Goal: Task Accomplishment & Management: Use online tool/utility

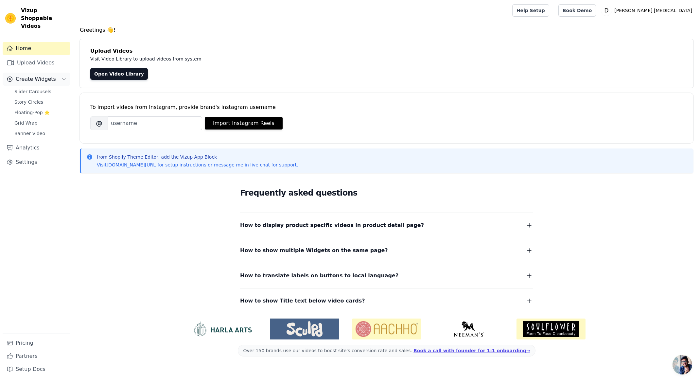
click at [25, 75] on span "Create Widgets" at bounding box center [36, 79] width 40 height 8
click at [36, 56] on link "Upload Videos" at bounding box center [37, 62] width 68 height 13
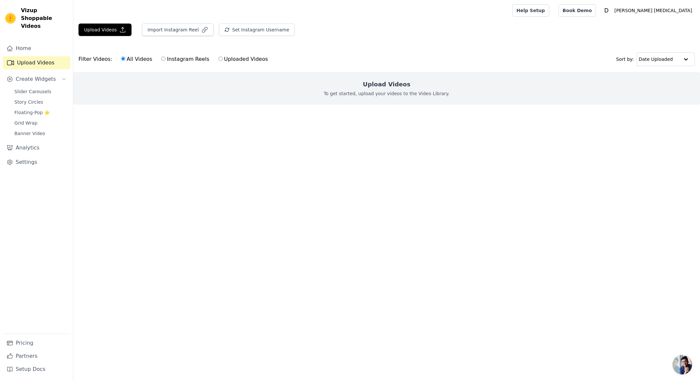
drag, startPoint x: 224, startPoint y: 60, endPoint x: 218, endPoint y: 58, distance: 6.6
click at [223, 60] on label "Uploaded Videos" at bounding box center [243, 59] width 50 height 9
click at [218, 59] on input "Uploaded Videos" at bounding box center [220, 59] width 4 height 4
radio input "true"
click at [312, 115] on ul at bounding box center [386, 110] width 626 height 10
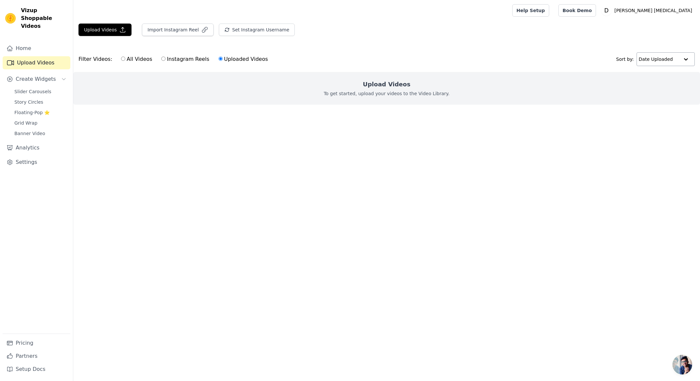
click at [675, 62] on input "text" at bounding box center [658, 59] width 41 height 13
click at [678, 81] on div "Date Created" at bounding box center [664, 80] width 56 height 8
click at [367, 89] on div "Upload Videos To get started, upload your videos to the Video Library." at bounding box center [386, 88] width 626 height 33
click at [33, 57] on link "Upload Videos" at bounding box center [37, 62] width 68 height 13
click at [99, 30] on button "Upload Videos" at bounding box center [104, 30] width 53 height 12
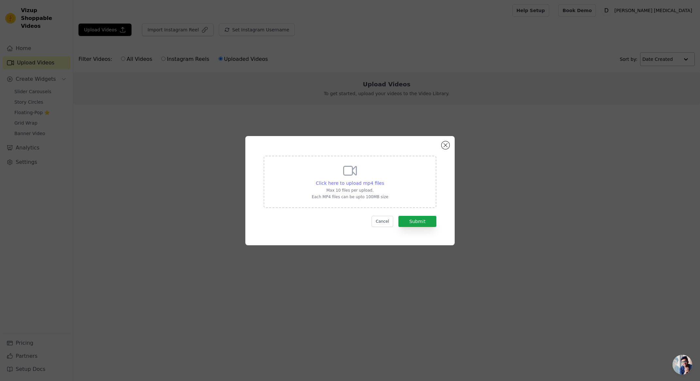
click at [378, 185] on span "Click here to upload mp4 files" at bounding box center [350, 182] width 68 height 5
click at [383, 180] on input "Click here to upload mp4 files Max 10 files per upload. Each MP4 files can be u…" at bounding box center [383, 179] width 0 height 0
type input "C:\fakepath\babycup.mp4"
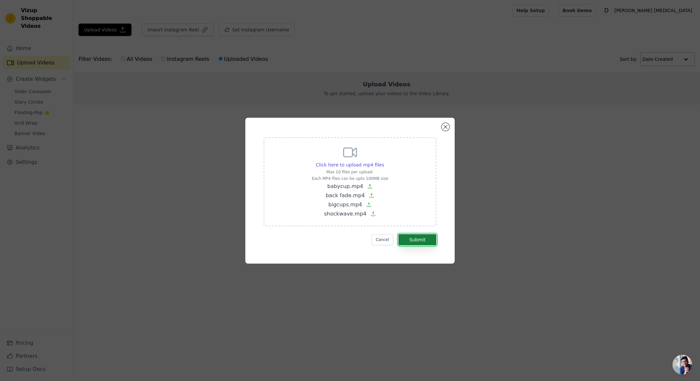
click at [422, 240] on button "Submit" at bounding box center [417, 239] width 38 height 11
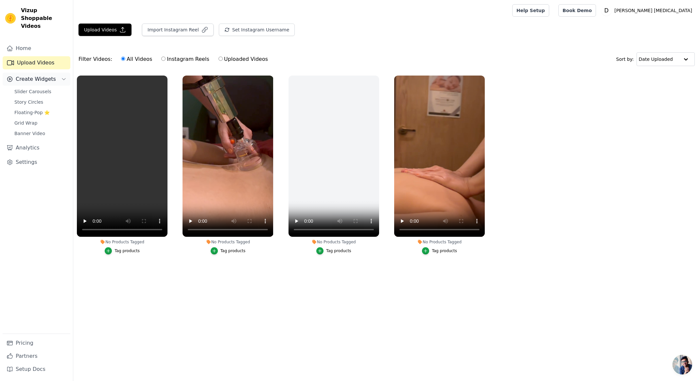
click at [31, 75] on span "Create Widgets" at bounding box center [36, 79] width 40 height 8
click at [41, 75] on span "Create Widgets" at bounding box center [36, 79] width 40 height 8
click at [27, 130] on span "Banner Video" at bounding box center [29, 133] width 31 height 7
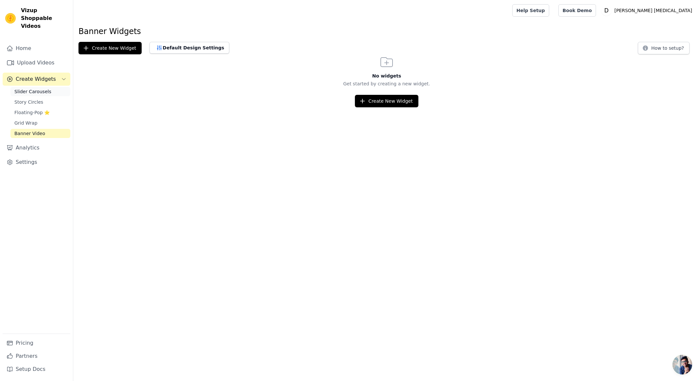
click at [38, 88] on span "Slider Carousels" at bounding box center [32, 91] width 37 height 7
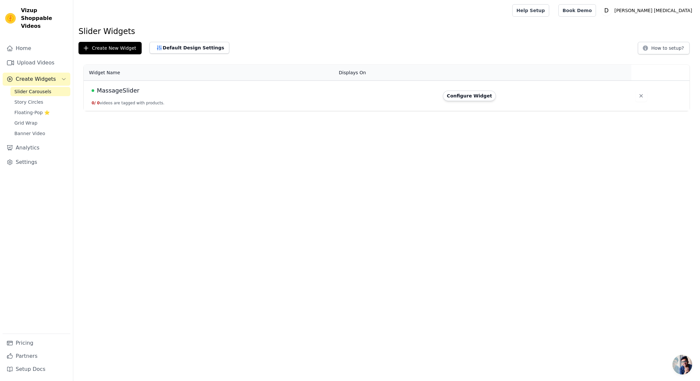
click at [117, 104] on button "0 / 0 videos are tagged with products." at bounding box center [128, 102] width 73 height 5
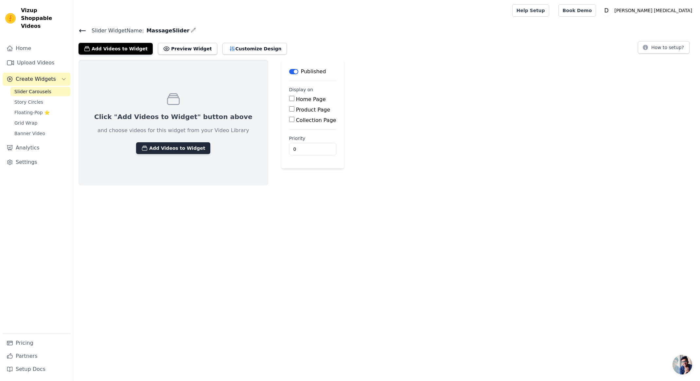
click at [171, 150] on button "Add Videos to Widget" at bounding box center [173, 148] width 74 height 12
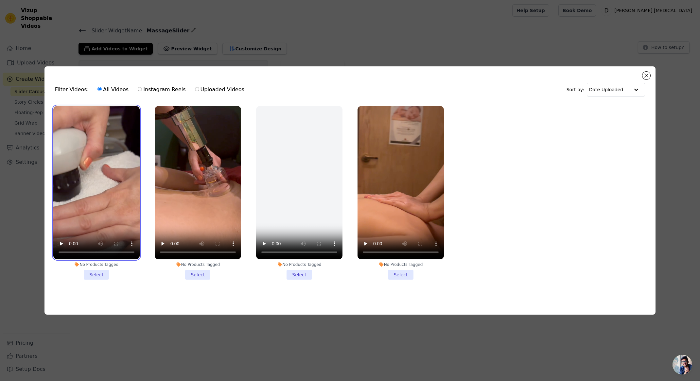
click at [112, 181] on video at bounding box center [96, 182] width 86 height 153
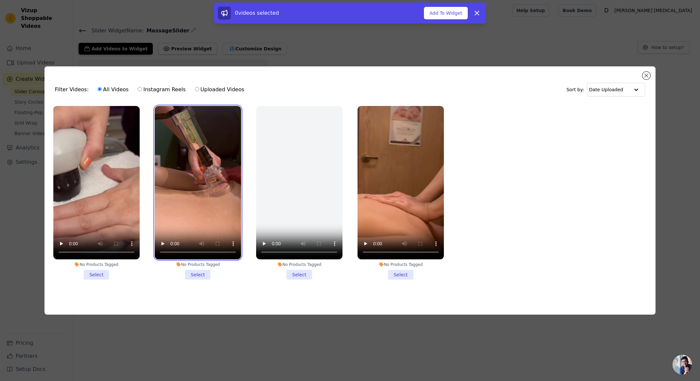
click at [193, 183] on video at bounding box center [198, 182] width 86 height 153
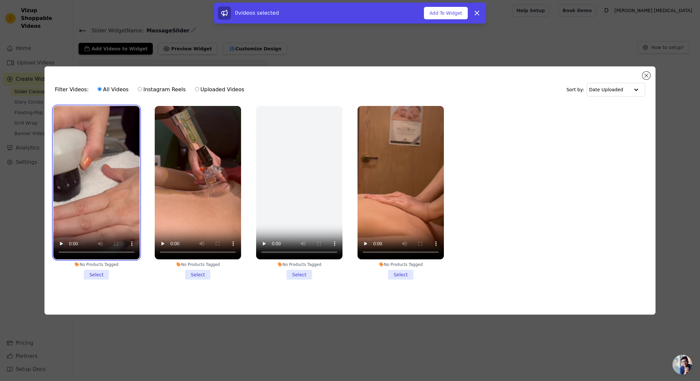
click at [96, 179] on video at bounding box center [96, 182] width 86 height 153
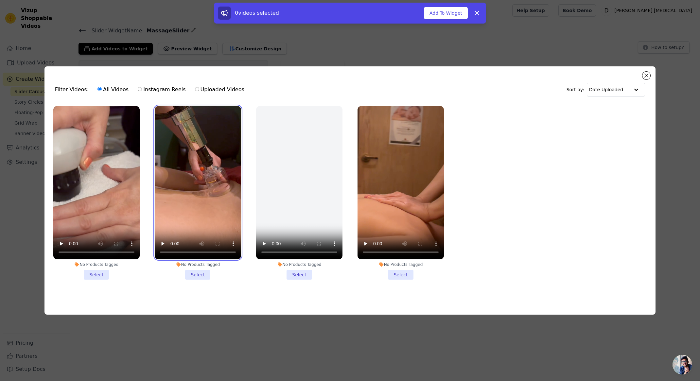
click at [204, 176] on video at bounding box center [198, 182] width 86 height 153
drag, startPoint x: 568, startPoint y: 219, endPoint x: 207, endPoint y: 175, distance: 363.6
click at [204, 176] on ul "No Products Tagged Select No Products Tagged Select No Products Tagged Select N…" at bounding box center [350, 197] width 600 height 191
click at [466, 243] on ul "No Products Tagged Select No Products Tagged Select No Products Tagged Select N…" at bounding box center [350, 197] width 600 height 191
click at [399, 277] on li "No Products Tagged Select" at bounding box center [400, 193] width 86 height 174
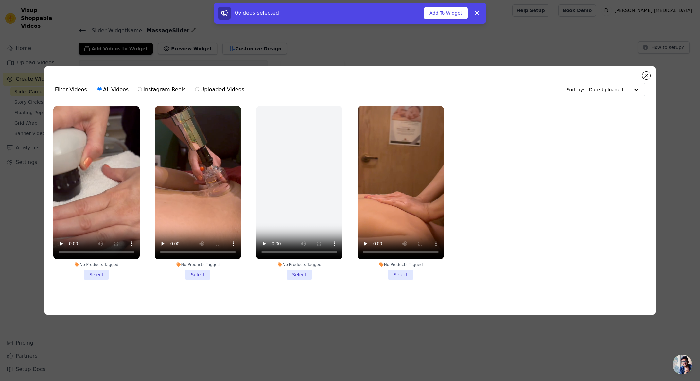
click at [0, 0] on input "No Products Tagged Select" at bounding box center [0, 0] width 0 height 0
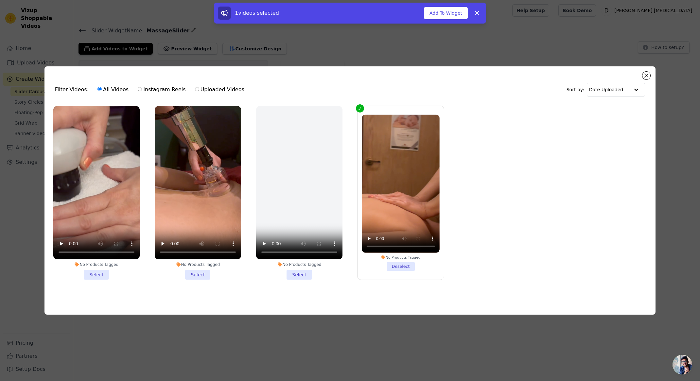
click at [294, 270] on li "No Products Tagged Select" at bounding box center [299, 193] width 86 height 174
click at [0, 0] on input "No Products Tagged Select" at bounding box center [0, 0] width 0 height 0
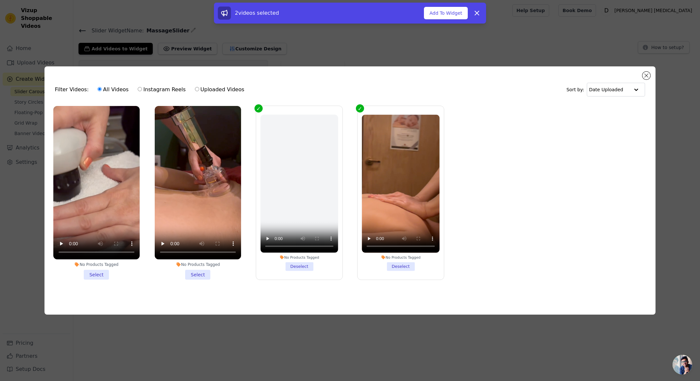
click at [205, 272] on li "No Products Tagged Select" at bounding box center [198, 193] width 86 height 174
click at [0, 0] on input "No Products Tagged Select" at bounding box center [0, 0] width 0 height 0
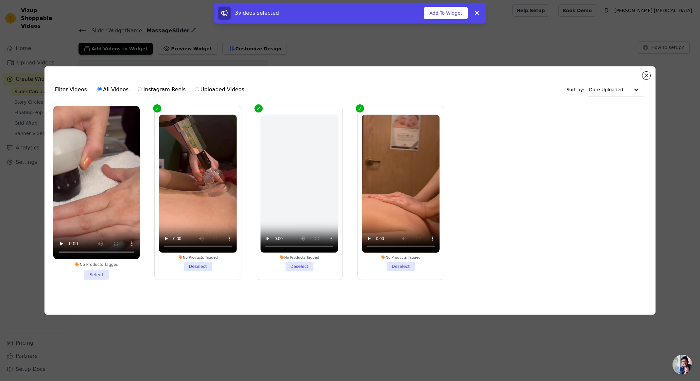
click at [98, 273] on li "No Products Tagged Select" at bounding box center [96, 193] width 86 height 174
click at [0, 0] on input "No Products Tagged Select" at bounding box center [0, 0] width 0 height 0
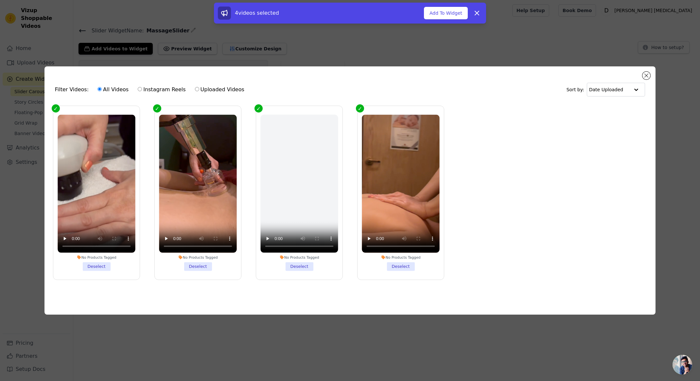
click at [670, 178] on div "Filter Videos: All Videos Instagram Reels Uploaded Videos Sort by: Date Uploade…" at bounding box center [349, 190] width 679 height 269
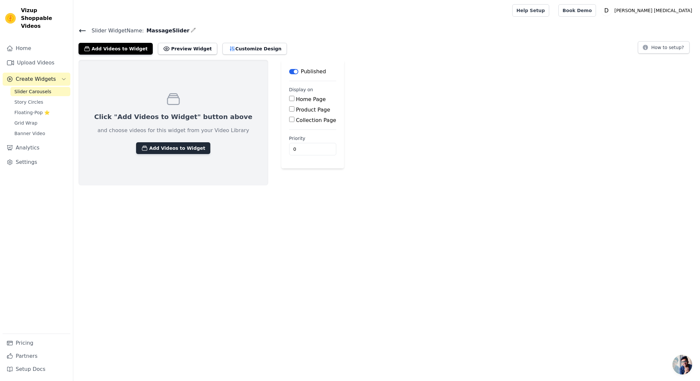
click at [149, 146] on button "Add Videos to Widget" at bounding box center [173, 148] width 74 height 12
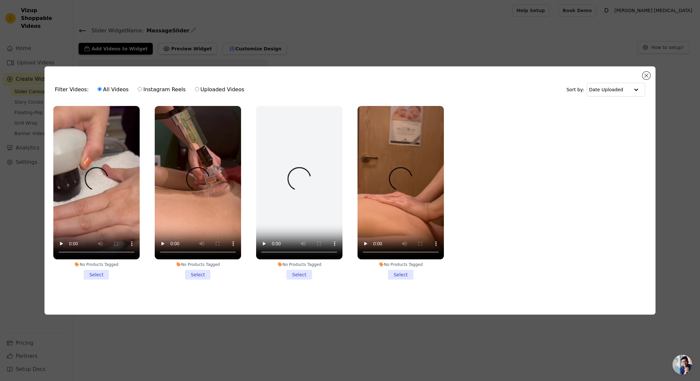
click at [99, 275] on li "No Products Tagged Select" at bounding box center [96, 193] width 86 height 174
click at [0, 0] on input "No Products Tagged Select" at bounding box center [0, 0] width 0 height 0
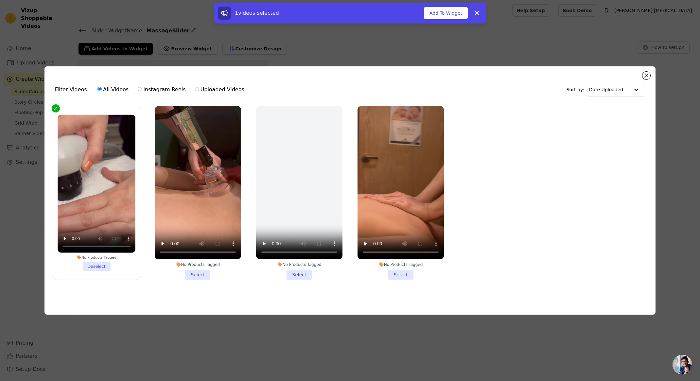
click at [197, 276] on li "No Products Tagged Select" at bounding box center [198, 193] width 86 height 174
click at [0, 0] on input "No Products Tagged Select" at bounding box center [0, 0] width 0 height 0
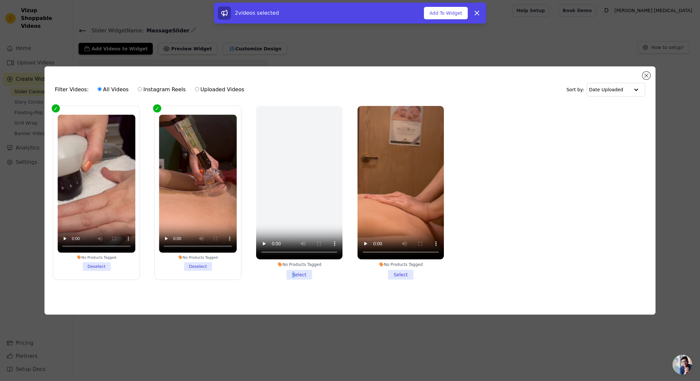
click at [294, 272] on li "No Products Tagged Select" at bounding box center [299, 193] width 86 height 174
drag, startPoint x: 393, startPoint y: 275, endPoint x: 397, endPoint y: 275, distance: 4.3
click at [394, 275] on li "No Products Tagged Select" at bounding box center [400, 193] width 86 height 174
click at [0, 0] on input "No Products Tagged Select" at bounding box center [0, 0] width 0 height 0
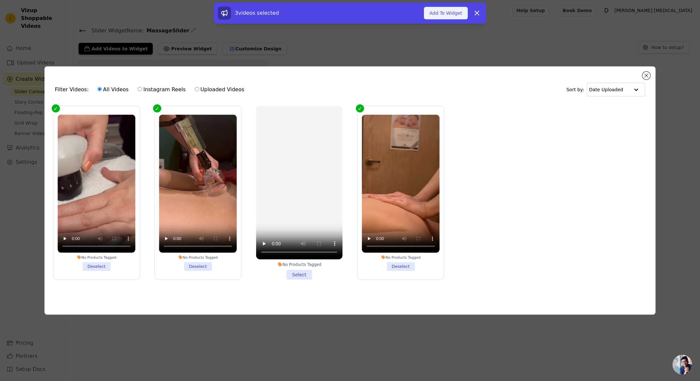
click at [457, 11] on button "Add To Widget" at bounding box center [446, 13] width 44 height 12
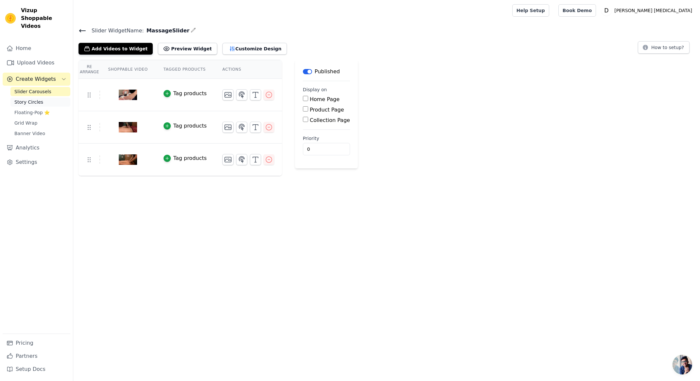
click at [24, 99] on span "Story Circles" at bounding box center [28, 102] width 29 height 7
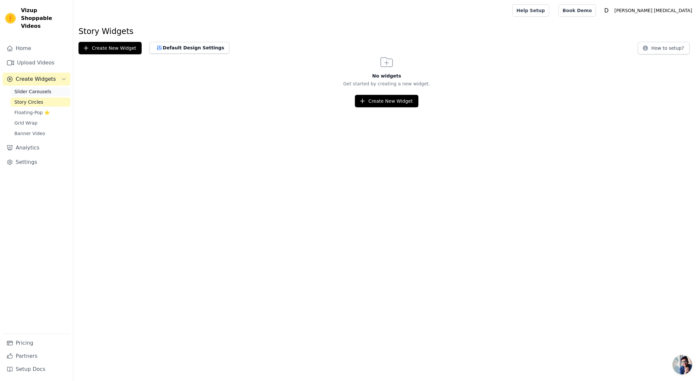
click at [36, 88] on span "Slider Carousels" at bounding box center [32, 91] width 37 height 7
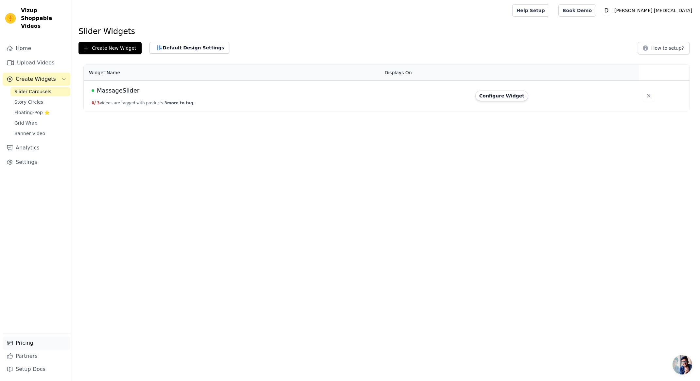
click at [25, 341] on link "Pricing" at bounding box center [37, 342] width 68 height 13
click at [29, 43] on link "Home" at bounding box center [37, 48] width 68 height 13
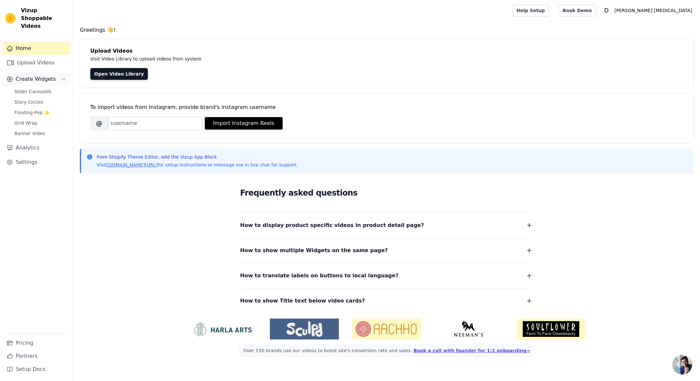
click at [37, 75] on span "Create Widgets" at bounding box center [36, 79] width 40 height 8
click at [33, 75] on span "Create Widgets" at bounding box center [36, 79] width 40 height 8
click at [23, 344] on link "Pricing" at bounding box center [37, 342] width 68 height 13
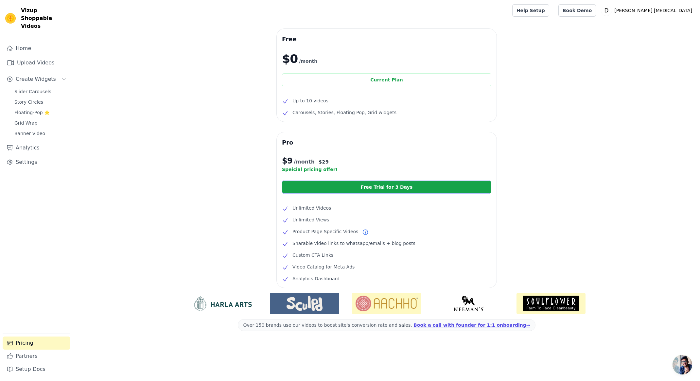
drag, startPoint x: 400, startPoint y: 192, endPoint x: 401, endPoint y: 189, distance: 3.4
click at [400, 192] on link "Free Trial for 3 Days" at bounding box center [386, 186] width 209 height 13
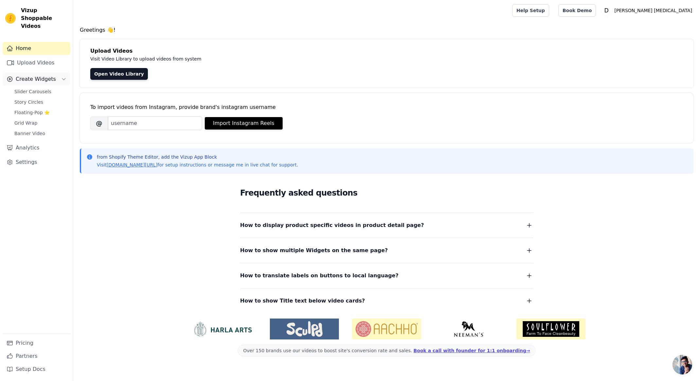
click at [27, 75] on span "Create Widgets" at bounding box center [36, 79] width 40 height 8
click at [36, 75] on span "Create Widgets" at bounding box center [36, 79] width 40 height 8
click at [38, 88] on span "Slider Carousels" at bounding box center [32, 91] width 37 height 7
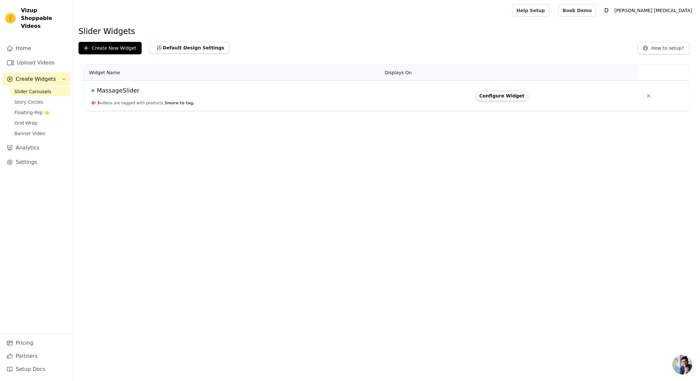
click at [520, 94] on button "Configure Widget" at bounding box center [501, 96] width 53 height 10
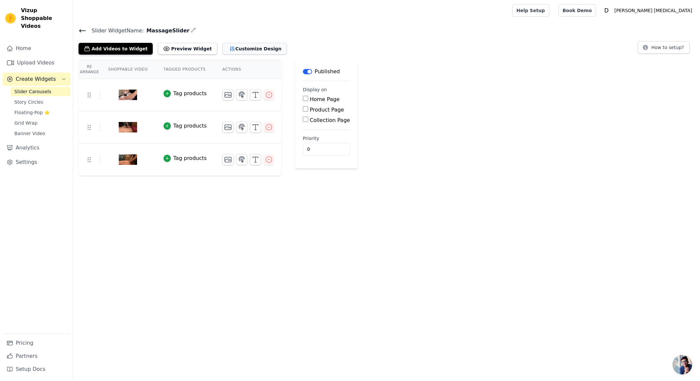
click at [240, 51] on button "Customize Design" at bounding box center [254, 49] width 64 height 12
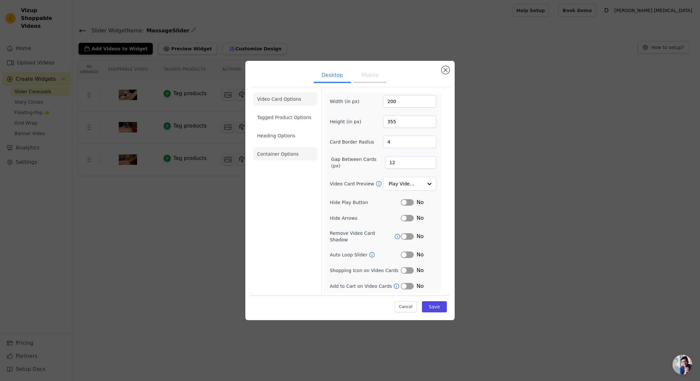
click at [283, 158] on li "Container Options" at bounding box center [285, 153] width 64 height 13
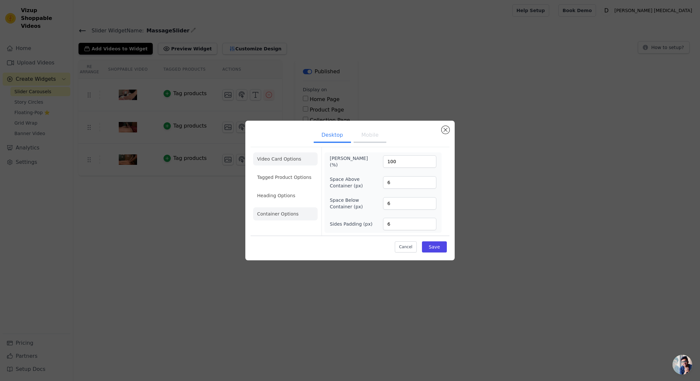
click at [283, 159] on li "Video Card Options" at bounding box center [285, 158] width 64 height 13
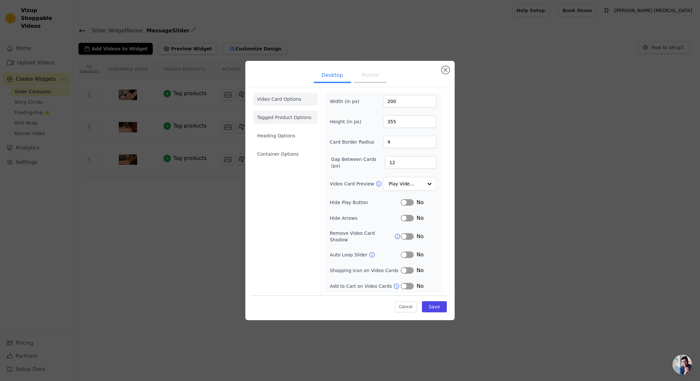
click at [295, 121] on li "Tagged Product Options" at bounding box center [285, 117] width 64 height 13
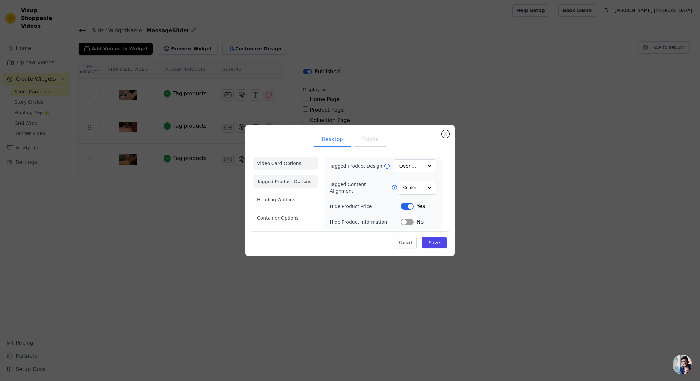
click at [300, 167] on li "Video Card Options" at bounding box center [285, 163] width 64 height 13
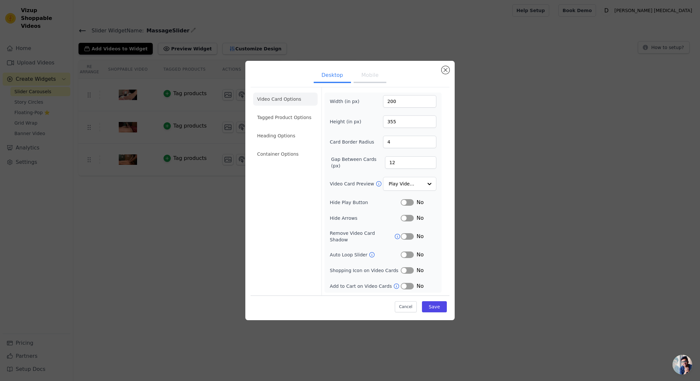
click at [367, 80] on button "Mobile" at bounding box center [369, 76] width 33 height 14
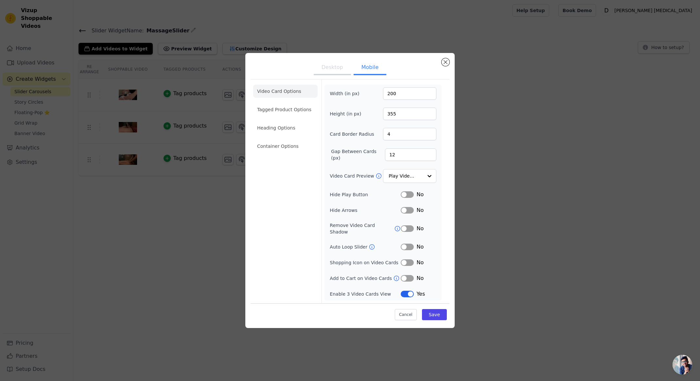
click at [336, 69] on button "Desktop" at bounding box center [332, 68] width 37 height 14
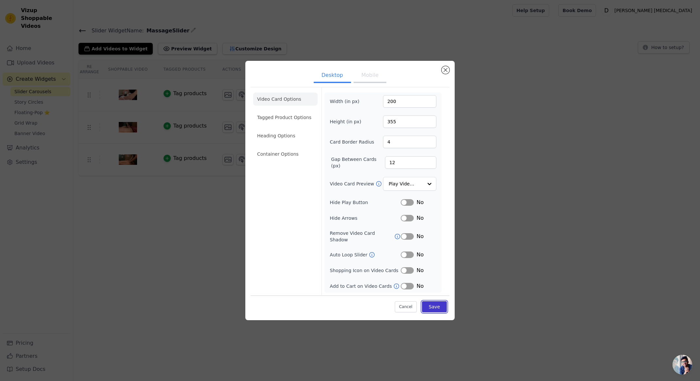
click at [435, 306] on button "Save" at bounding box center [434, 306] width 25 height 11
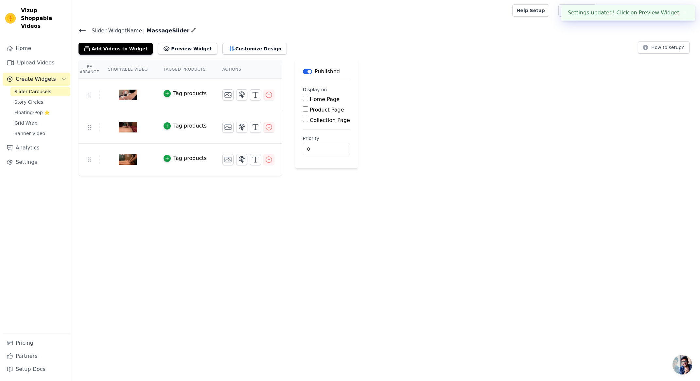
drag, startPoint x: 485, startPoint y: 70, endPoint x: 453, endPoint y: 73, distance: 32.2
click at [485, 70] on div "Re Arrange Shoppable Video Tagged Products Actions Tag products Tag products Ta…" at bounding box center [386, 118] width 626 height 116
click at [271, 162] on icon "button" at bounding box center [269, 160] width 8 height 8
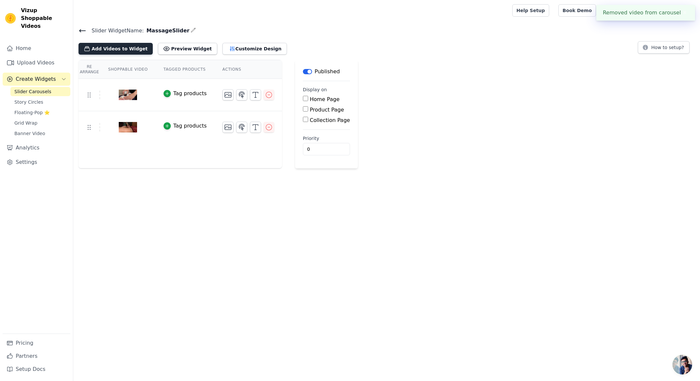
click at [123, 49] on button "Add Videos to Widget" at bounding box center [115, 49] width 74 height 12
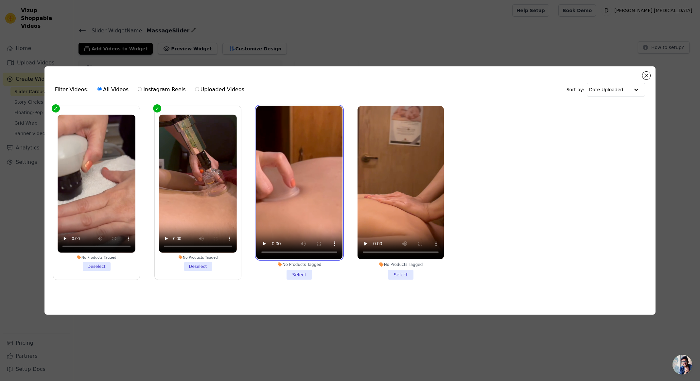
click at [316, 192] on video at bounding box center [299, 182] width 86 height 153
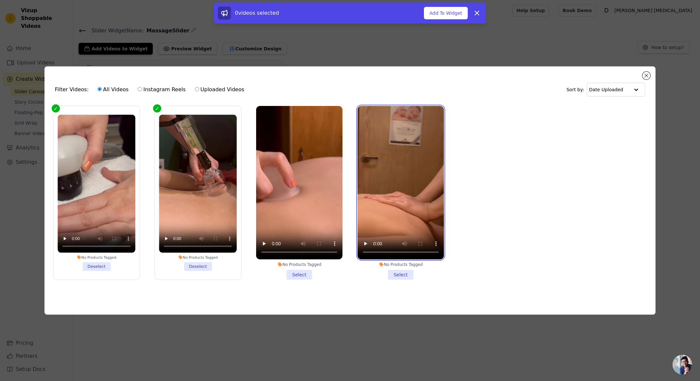
click at [393, 184] on video at bounding box center [400, 182] width 86 height 153
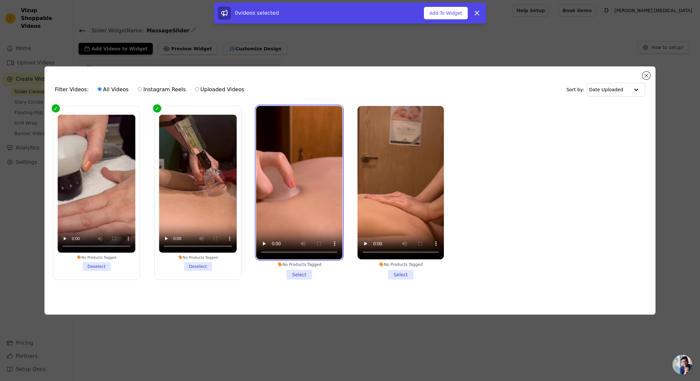
click at [291, 154] on video at bounding box center [299, 182] width 86 height 153
drag, startPoint x: 300, startPoint y: 275, endPoint x: 341, endPoint y: 276, distance: 41.2
click at [300, 275] on li "No Products Tagged Select" at bounding box center [299, 193] width 86 height 174
click at [0, 0] on input "No Products Tagged Select" at bounding box center [0, 0] width 0 height 0
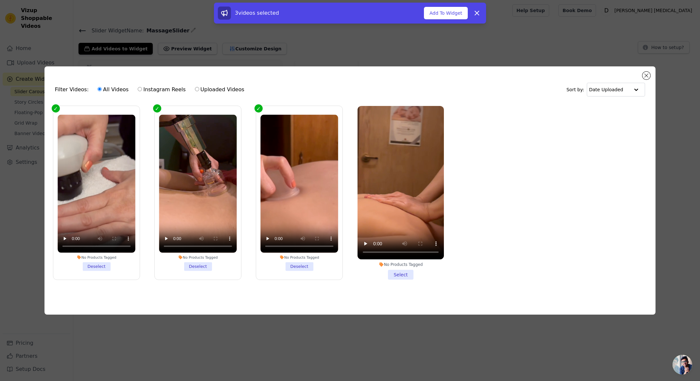
click at [402, 274] on li "No Products Tagged Select" at bounding box center [400, 193] width 86 height 174
click at [0, 0] on input "No Products Tagged Select" at bounding box center [0, 0] width 0 height 0
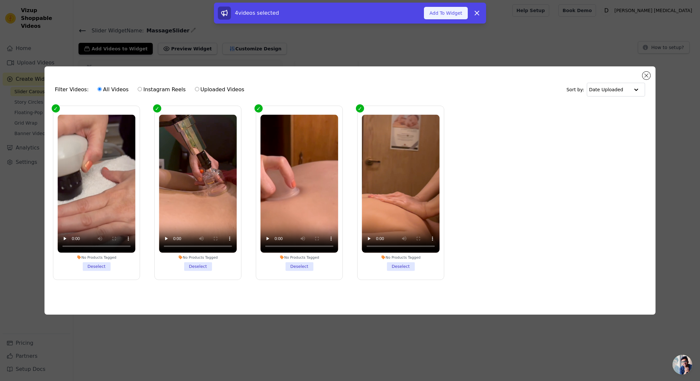
click at [450, 13] on button "Add To Widget" at bounding box center [446, 13] width 44 height 12
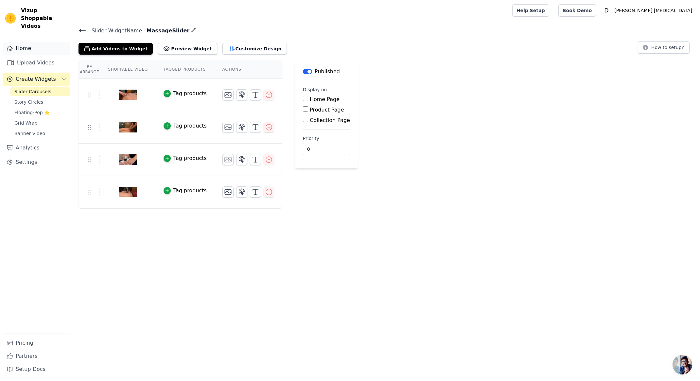
click at [28, 42] on link "Home" at bounding box center [37, 48] width 68 height 13
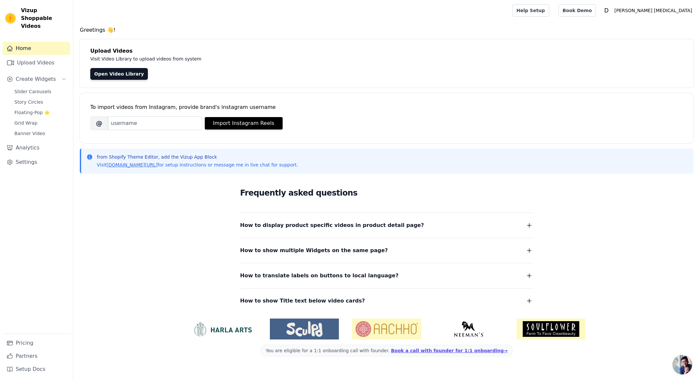
click at [28, 42] on link "Home" at bounding box center [37, 48] width 68 height 13
click at [26, 156] on link "Settings" at bounding box center [37, 162] width 68 height 13
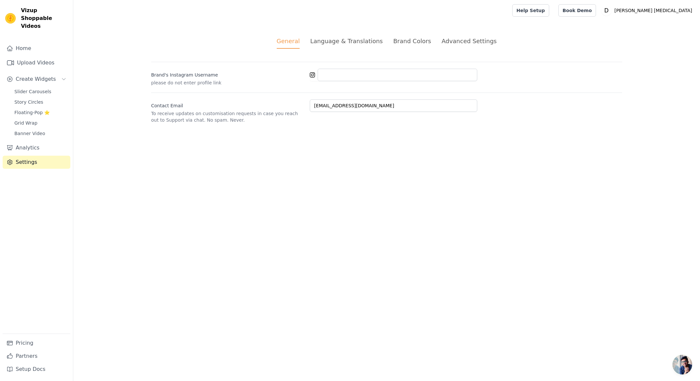
click at [357, 43] on div "Language & Translations" at bounding box center [346, 41] width 73 height 9
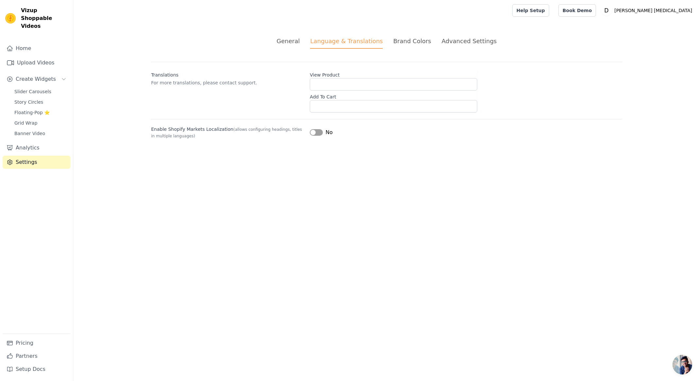
click at [428, 43] on ul "General Language & Translations Brand Colors Advanced Settings" at bounding box center [386, 43] width 471 height 12
click at [415, 43] on div "Brand Colors" at bounding box center [412, 41] width 38 height 9
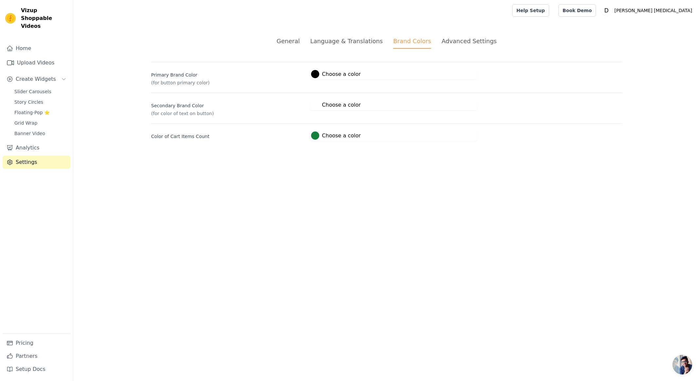
click at [479, 42] on div "Advanced Settings" at bounding box center [468, 41] width 55 height 9
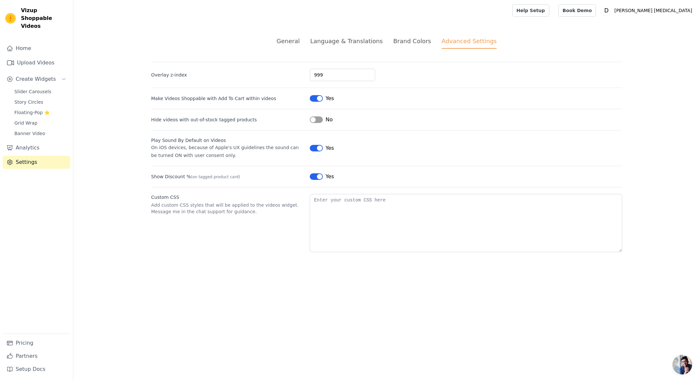
click at [316, 147] on button "Label" at bounding box center [316, 148] width 13 height 7
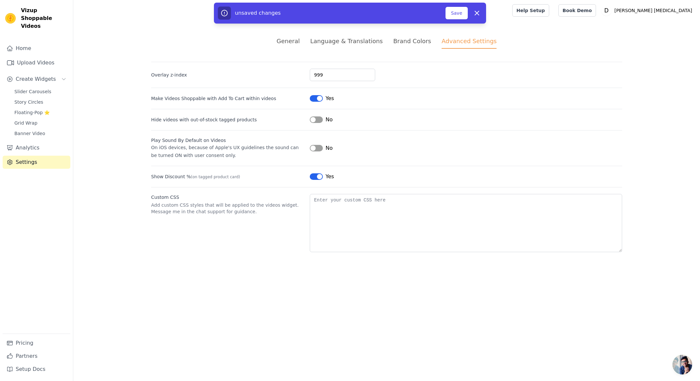
click at [414, 44] on div "Brand Colors" at bounding box center [412, 41] width 38 height 9
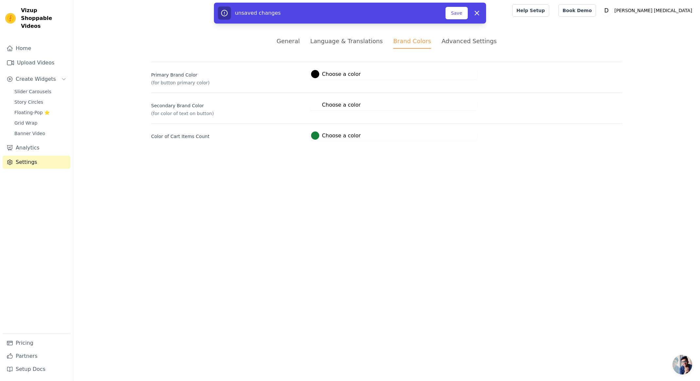
click at [360, 41] on div "Language & Translations" at bounding box center [346, 41] width 73 height 9
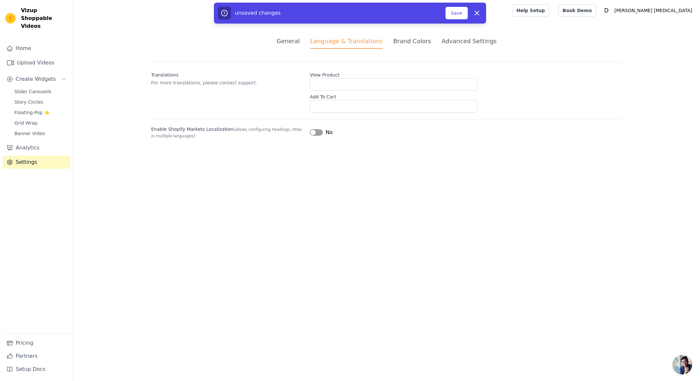
click at [294, 39] on div "General" at bounding box center [288, 41] width 23 height 9
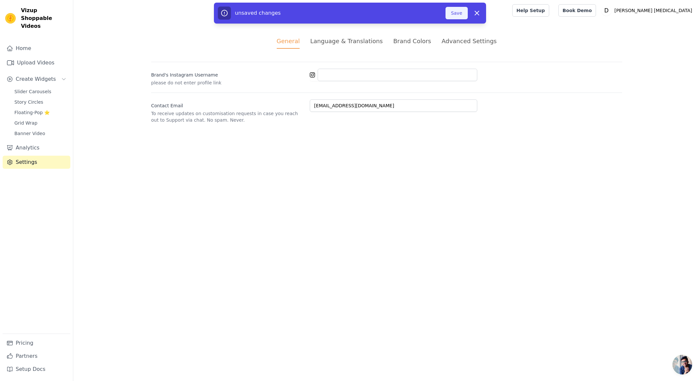
click at [455, 16] on button "Save" at bounding box center [456, 13] width 22 height 12
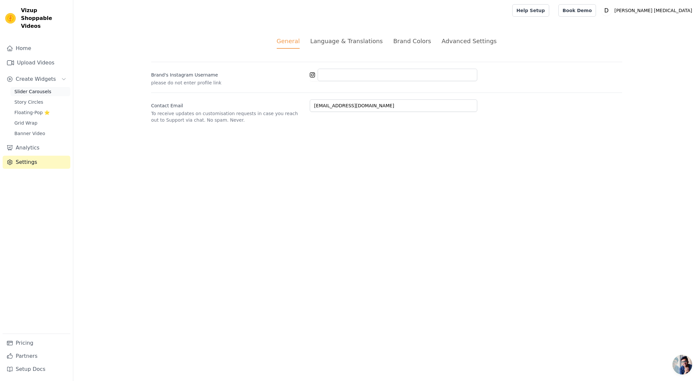
click at [28, 88] on span "Slider Carousels" at bounding box center [32, 91] width 37 height 7
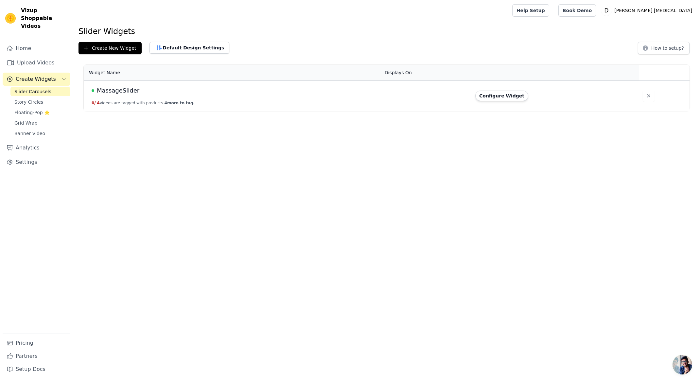
click at [123, 101] on button "0 / 4 videos are tagged with products. 4 more to tag." at bounding box center [143, 102] width 103 height 5
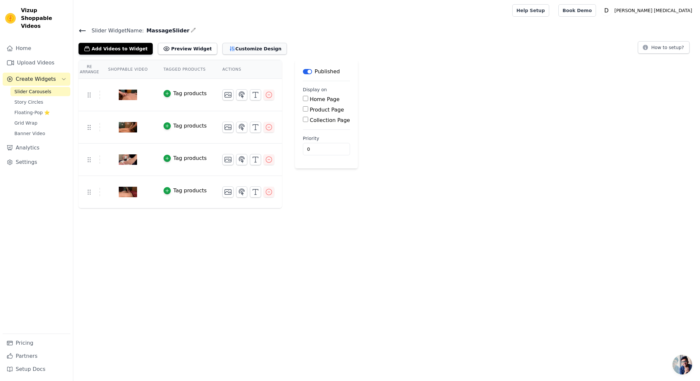
click at [248, 47] on button "Customize Design" at bounding box center [254, 49] width 64 height 12
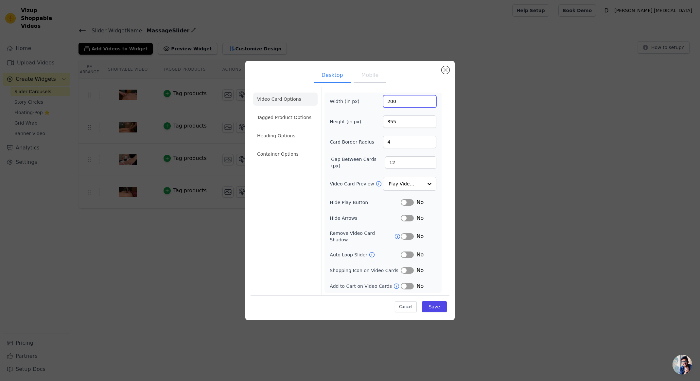
click at [403, 105] on input "200" at bounding box center [409, 101] width 53 height 12
drag, startPoint x: 398, startPoint y: 106, endPoint x: 387, endPoint y: 107, distance: 11.2
click at [387, 107] on input "200" at bounding box center [409, 101] width 53 height 12
type input "270"
click at [402, 128] on input "355" at bounding box center [409, 121] width 53 height 12
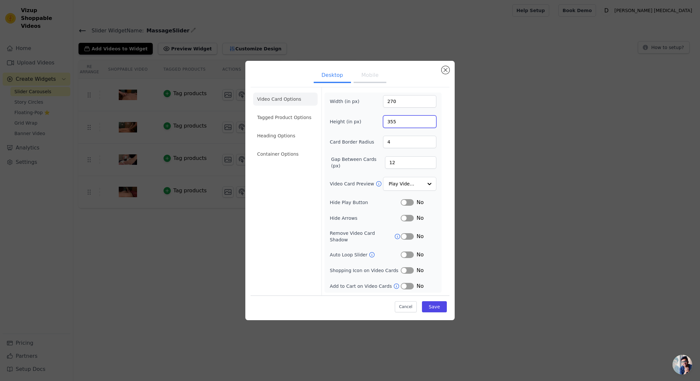
drag, startPoint x: 391, startPoint y: 128, endPoint x: 389, endPoint y: 124, distance: 4.8
click at [375, 128] on div "Height (in px) 355" at bounding box center [383, 121] width 107 height 12
type input "480"
click at [436, 85] on ul "Desktop Mobile" at bounding box center [349, 76] width 199 height 20
click at [397, 167] on input "12" at bounding box center [410, 162] width 51 height 12
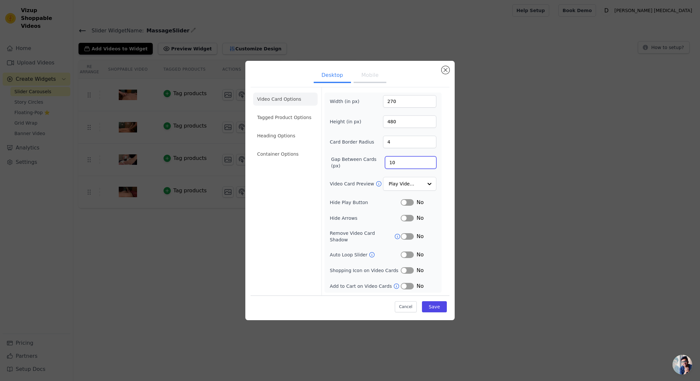
type input "10"
click at [375, 79] on button "Mobile" at bounding box center [369, 76] width 33 height 14
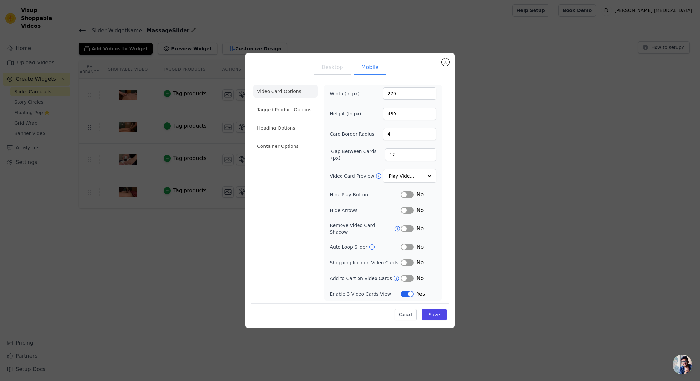
click at [335, 75] on button "Desktop" at bounding box center [332, 68] width 37 height 14
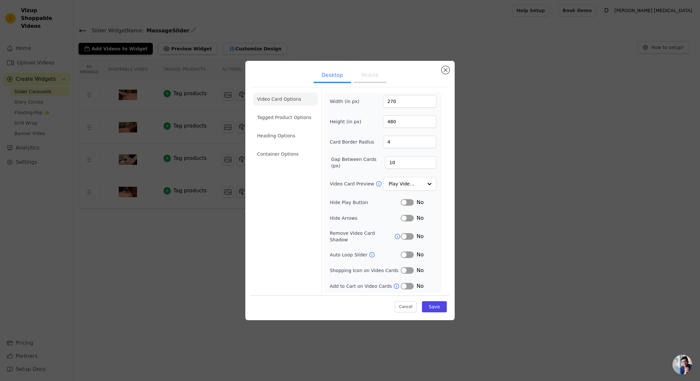
click at [371, 78] on button "Mobile" at bounding box center [369, 76] width 33 height 14
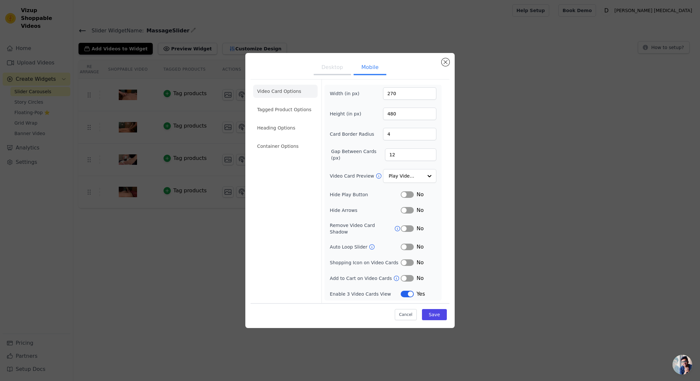
click at [331, 78] on ul "Desktop Mobile" at bounding box center [349, 68] width 199 height 20
click at [333, 75] on button "Desktop" at bounding box center [332, 68] width 37 height 14
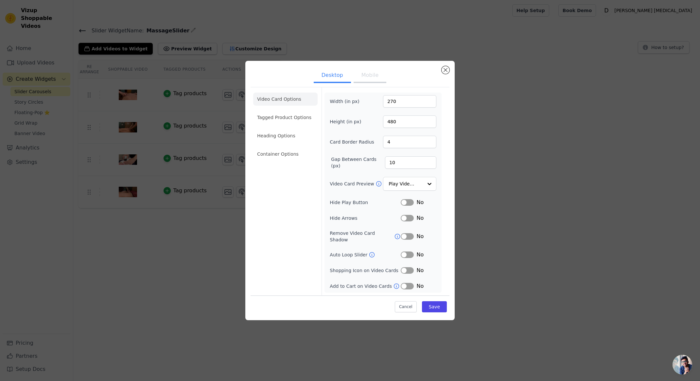
click at [371, 83] on button "Mobile" at bounding box center [369, 76] width 33 height 14
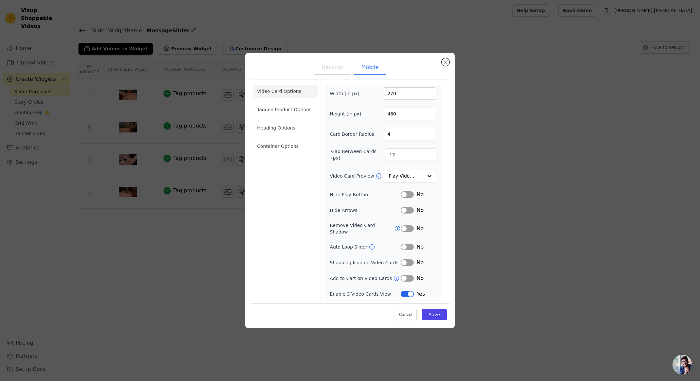
drag, startPoint x: 405, startPoint y: 288, endPoint x: 405, endPoint y: 292, distance: 3.3
click at [405, 291] on button "Label" at bounding box center [406, 294] width 13 height 7
click at [439, 316] on button "Save" at bounding box center [434, 314] width 25 height 11
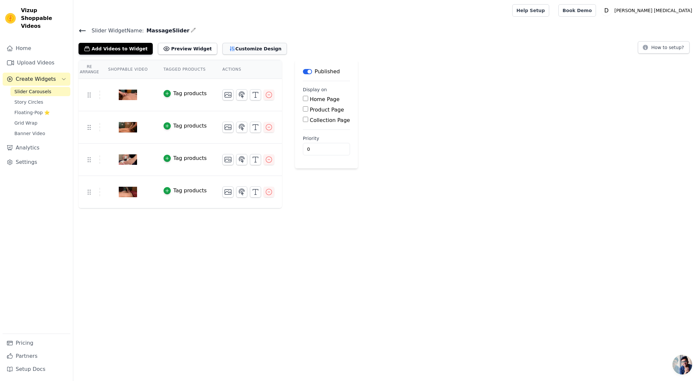
click at [262, 48] on button "Customize Design" at bounding box center [254, 49] width 64 height 12
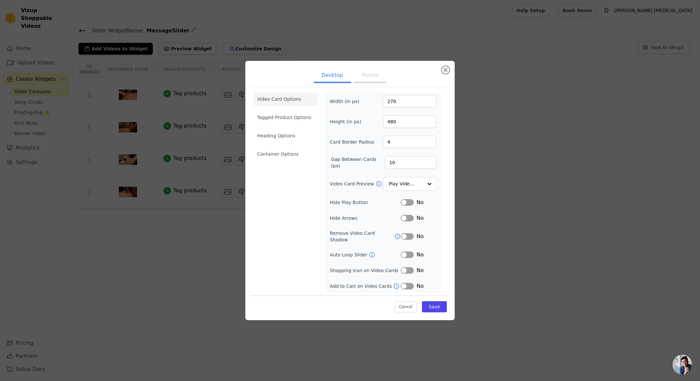
click at [371, 81] on button "Mobile" at bounding box center [369, 76] width 33 height 14
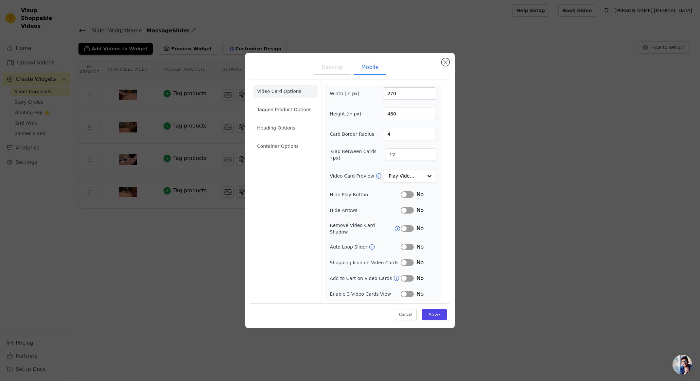
click at [414, 291] on div "No" at bounding box center [418, 294] width 36 height 8
click at [407, 293] on button "Label" at bounding box center [406, 294] width 13 height 7
click at [441, 314] on button "Save" at bounding box center [434, 314] width 25 height 11
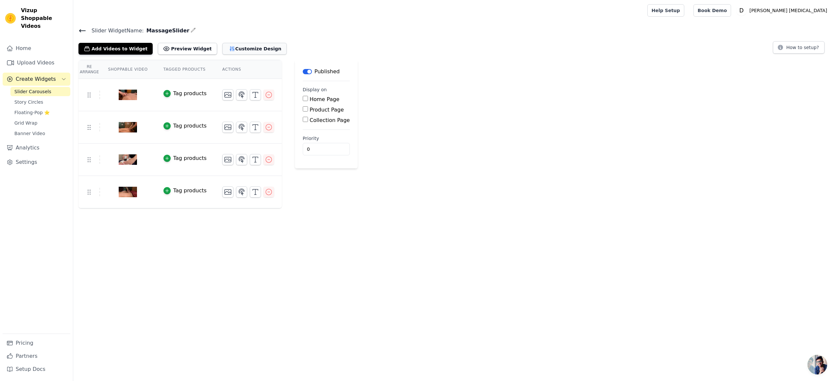
click at [244, 51] on button "Customize Design" at bounding box center [254, 49] width 64 height 12
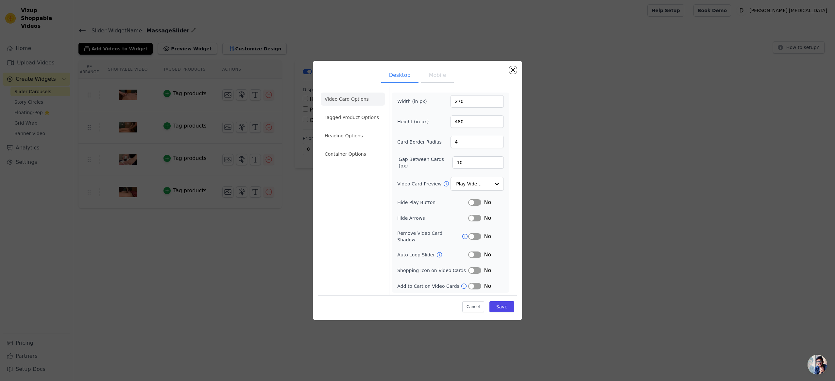
click at [445, 82] on button "Mobile" at bounding box center [437, 76] width 33 height 14
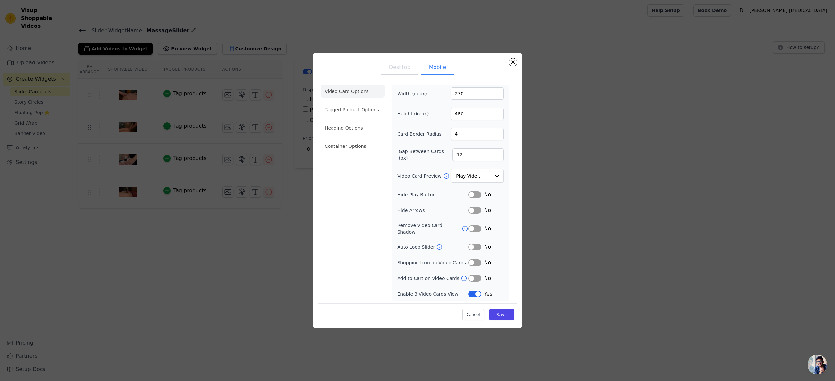
click at [395, 73] on button "Desktop" at bounding box center [399, 68] width 37 height 14
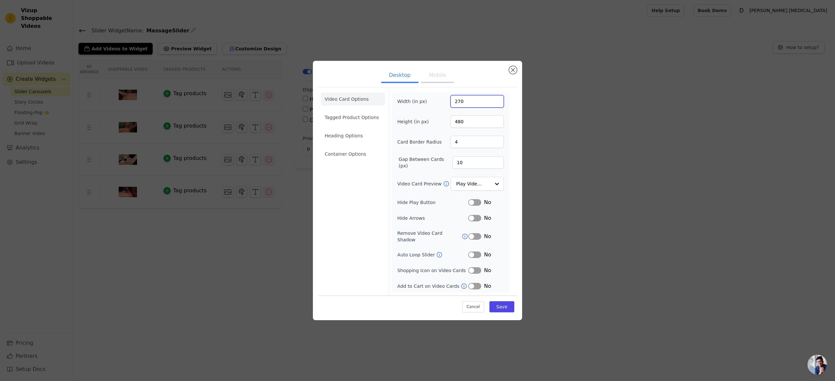
drag, startPoint x: 467, startPoint y: 103, endPoint x: 436, endPoint y: 101, distance: 30.8
click at [436, 101] on div "Width (in px) 270" at bounding box center [450, 101] width 107 height 12
type input "200"
click at [479, 122] on input "480" at bounding box center [477, 121] width 53 height 12
drag, startPoint x: 468, startPoint y: 124, endPoint x: 428, endPoint y: 126, distance: 39.6
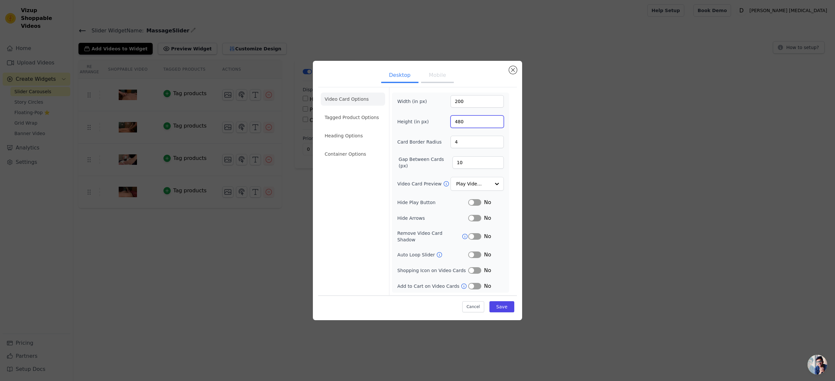
click at [428, 126] on div "Height (in px) 480" at bounding box center [450, 121] width 107 height 12
click at [368, 121] on li "Tagged Product Options" at bounding box center [353, 117] width 64 height 13
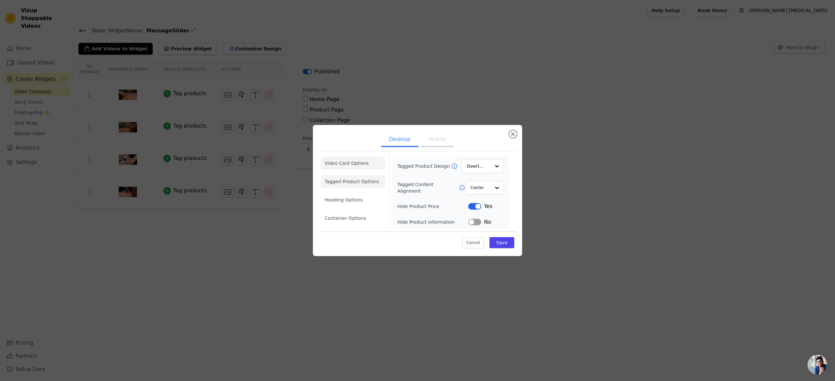
click at [348, 162] on li "Video Card Options" at bounding box center [353, 163] width 64 height 13
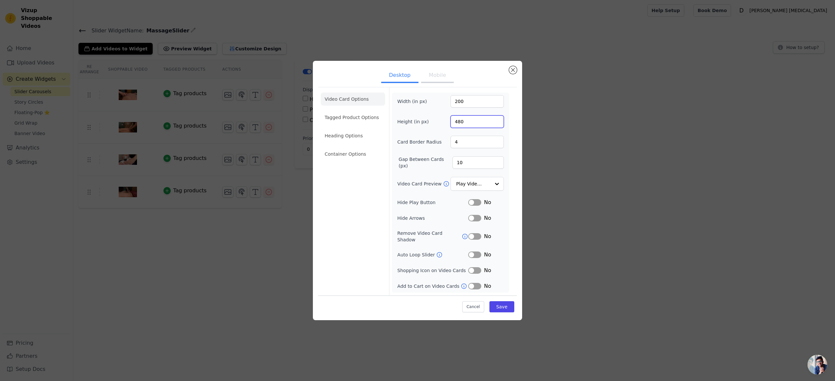
drag, startPoint x: 472, startPoint y: 127, endPoint x: 436, endPoint y: 125, distance: 35.4
click at [436, 125] on div "Height (in px) 480" at bounding box center [450, 121] width 107 height 12
click at [433, 79] on button "Mobile" at bounding box center [437, 76] width 33 height 14
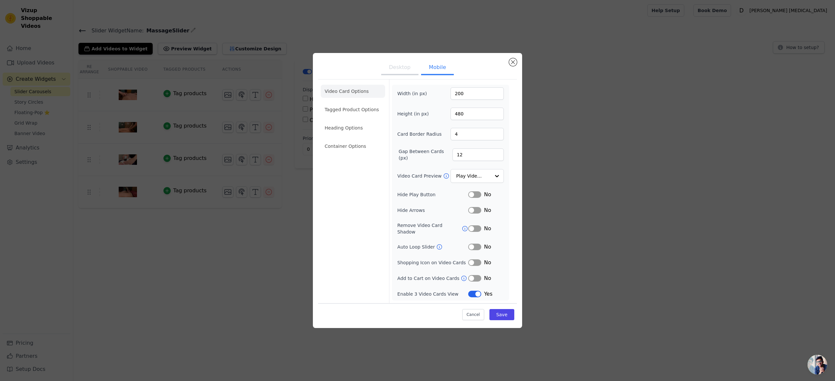
click at [407, 72] on button "Desktop" at bounding box center [399, 68] width 37 height 14
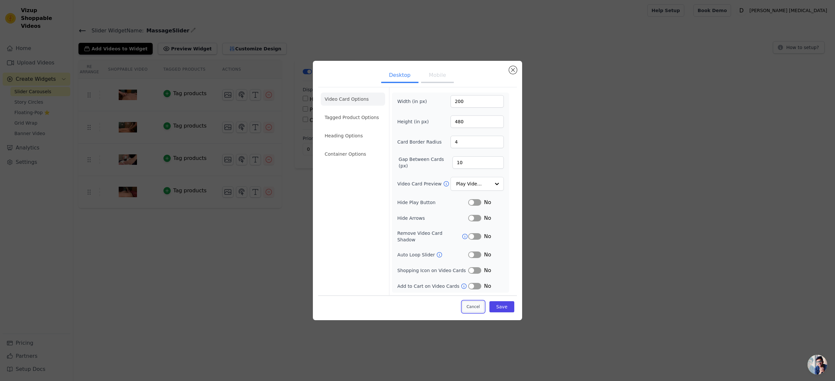
click at [477, 309] on button "Cancel" at bounding box center [473, 306] width 22 height 11
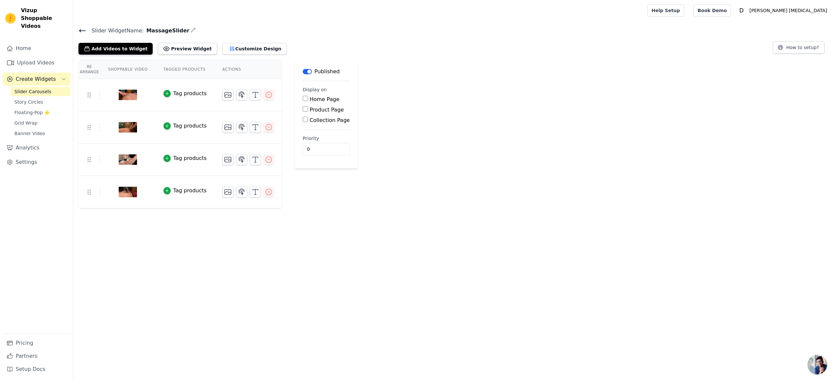
click at [86, 29] on icon at bounding box center [82, 31] width 8 height 8
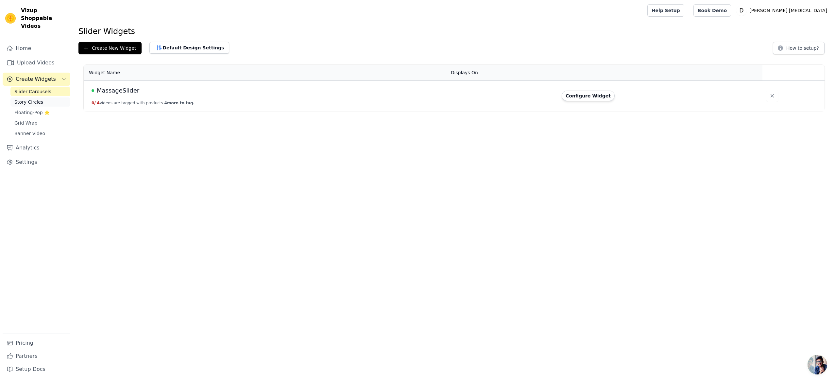
click at [38, 99] on span "Story Circles" at bounding box center [28, 102] width 29 height 7
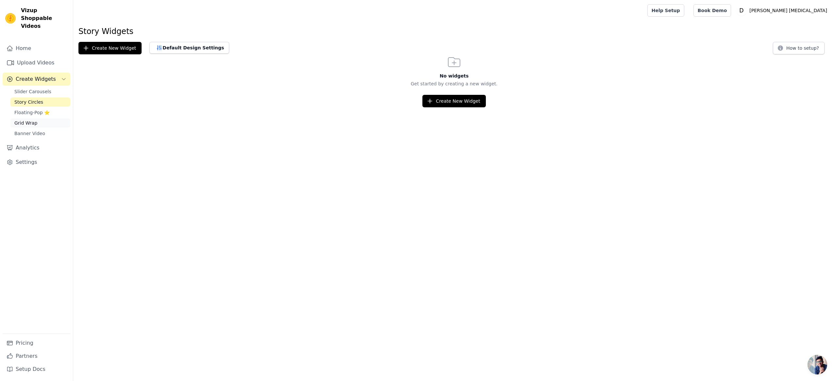
click at [34, 120] on span "Grid Wrap" at bounding box center [25, 123] width 23 height 7
click at [464, 101] on button "Create New Widget" at bounding box center [453, 101] width 63 height 12
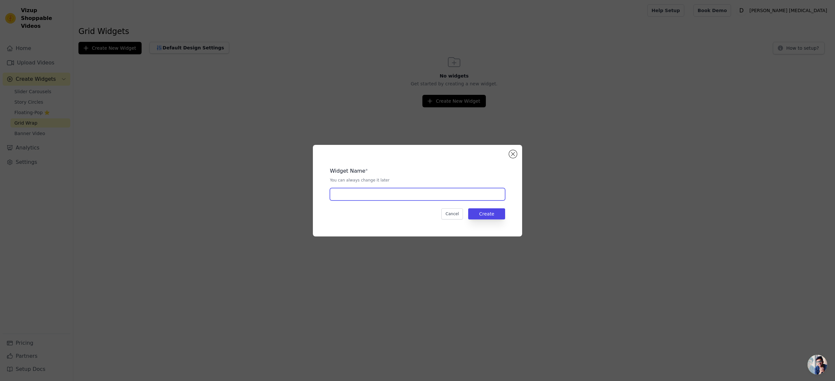
click at [436, 189] on input "text" at bounding box center [417, 194] width 175 height 12
type input "asdf"
click at [487, 213] on button "Create" at bounding box center [486, 213] width 37 height 11
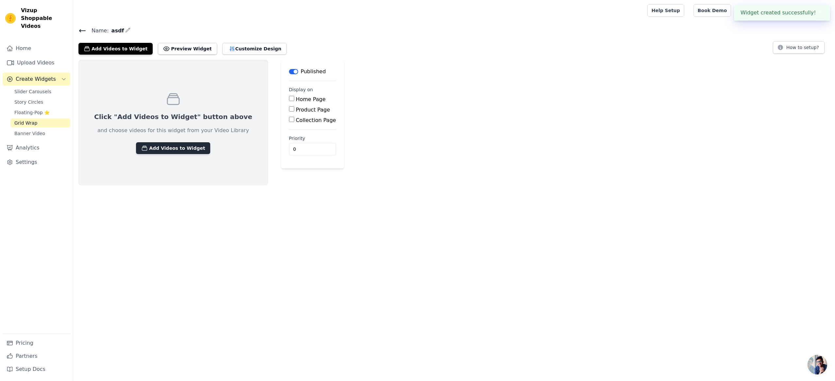
click at [175, 149] on button "Add Videos to Widget" at bounding box center [173, 148] width 74 height 12
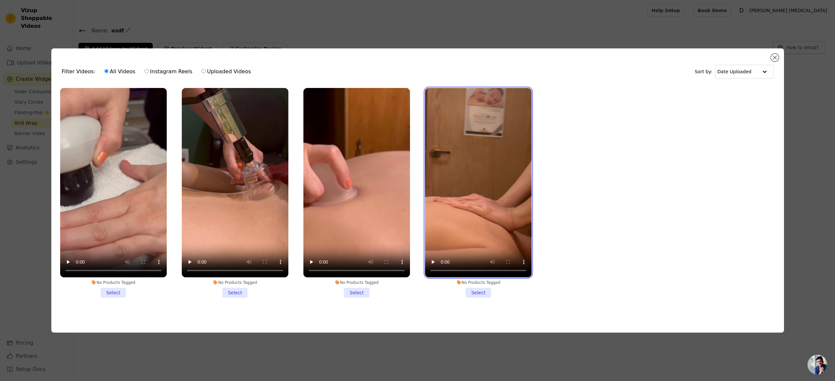
click at [488, 133] on video at bounding box center [478, 183] width 107 height 190
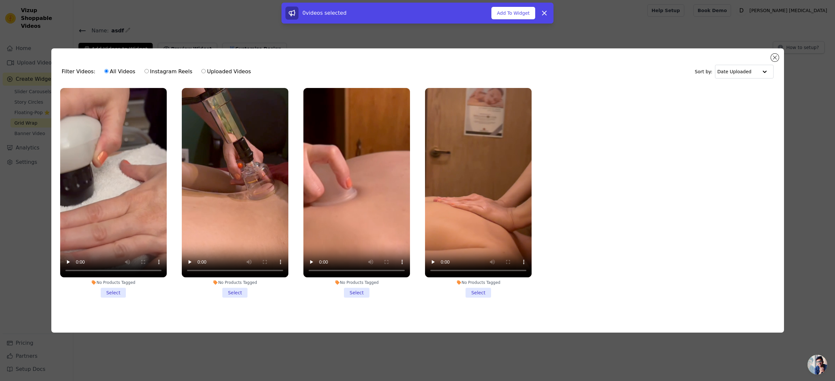
drag, startPoint x: 485, startPoint y: 292, endPoint x: 492, endPoint y: 284, distance: 10.7
click at [485, 292] on li "No Products Tagged Select" at bounding box center [478, 193] width 107 height 210
click at [0, 0] on input "No Products Tagged Select" at bounding box center [0, 0] width 0 height 0
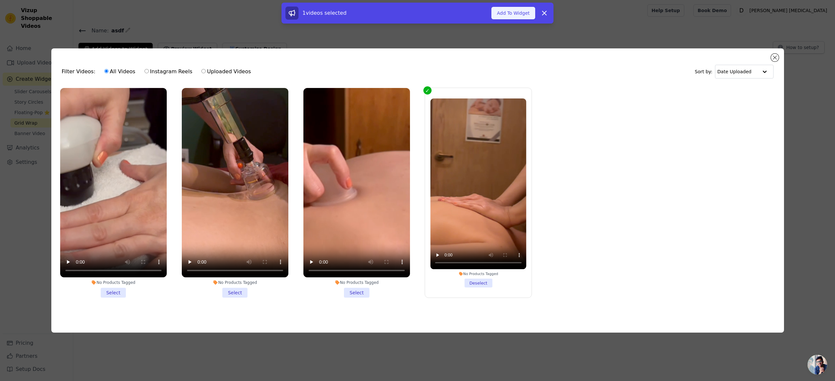
click at [523, 18] on button "Add To Widget" at bounding box center [513, 13] width 44 height 12
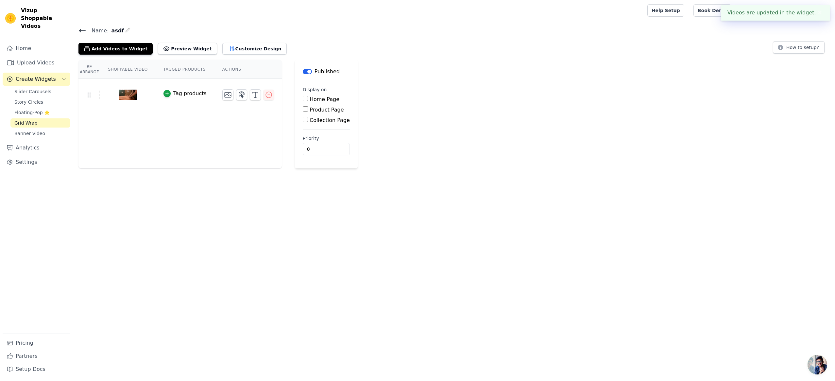
click at [155, 94] on div at bounding box center [127, 94] width 55 height 31
click at [135, 97] on img at bounding box center [128, 94] width 18 height 31
click at [191, 95] on div "Tag products" at bounding box center [189, 94] width 33 height 8
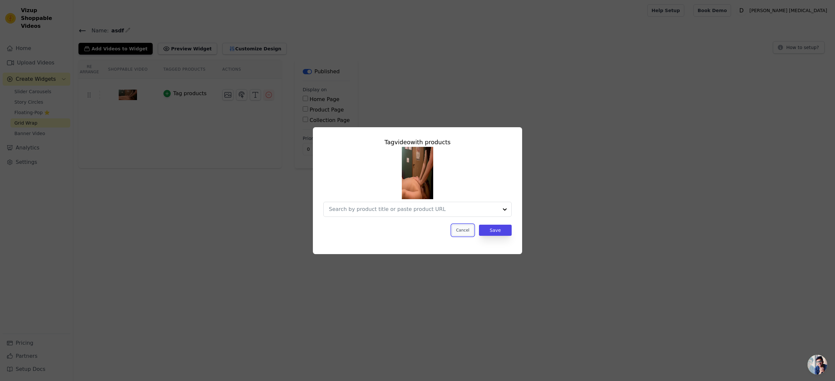
click at [460, 227] on button "Cancel" at bounding box center [463, 230] width 22 height 11
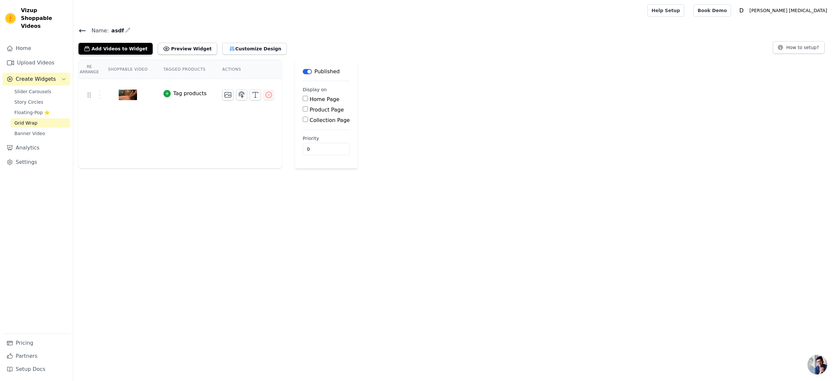
click at [124, 96] on img at bounding box center [128, 94] width 18 height 31
click at [177, 46] on button "Preview Widget" at bounding box center [187, 49] width 59 height 12
click at [234, 50] on button "Customize Design" at bounding box center [254, 49] width 64 height 12
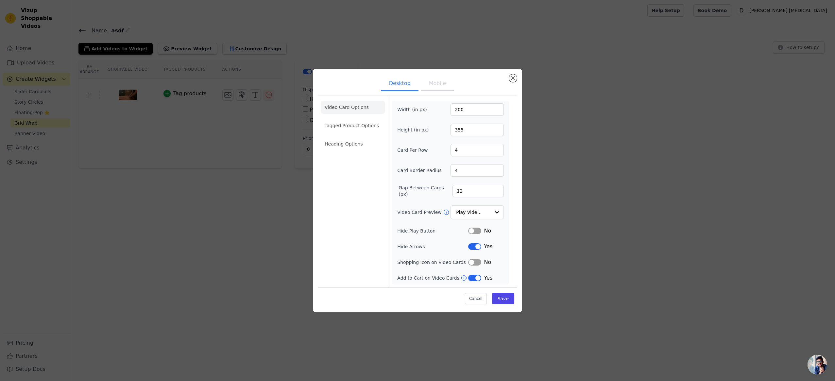
click at [442, 84] on button "Mobile" at bounding box center [437, 84] width 33 height 14
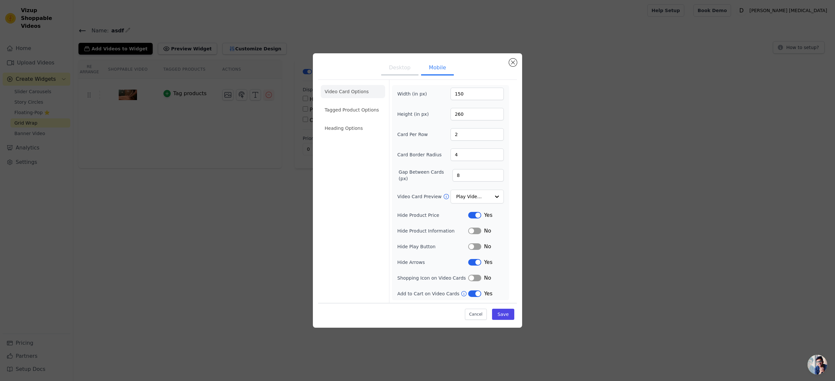
click at [407, 69] on button "Desktop" at bounding box center [399, 68] width 37 height 14
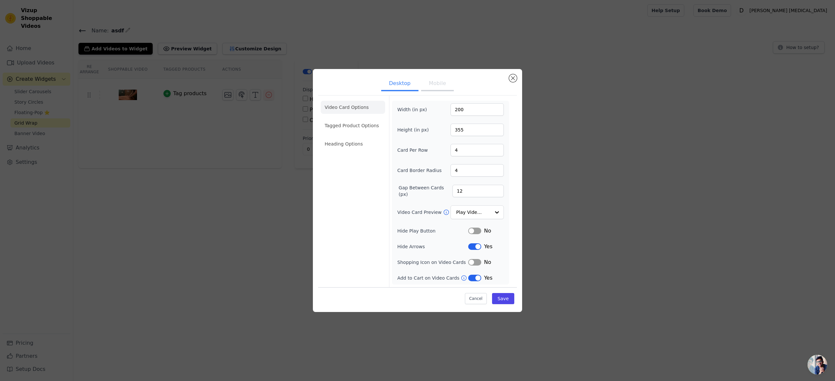
click at [42, 85] on div "Desktop Mobile Video Card Options Tagged Product Options Heading Options Width …" at bounding box center [417, 191] width 814 height 264
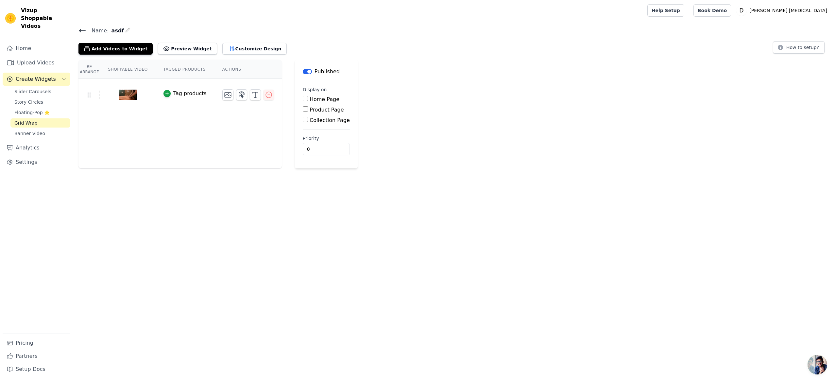
click at [42, 88] on span "Slider Carousels" at bounding box center [32, 91] width 37 height 7
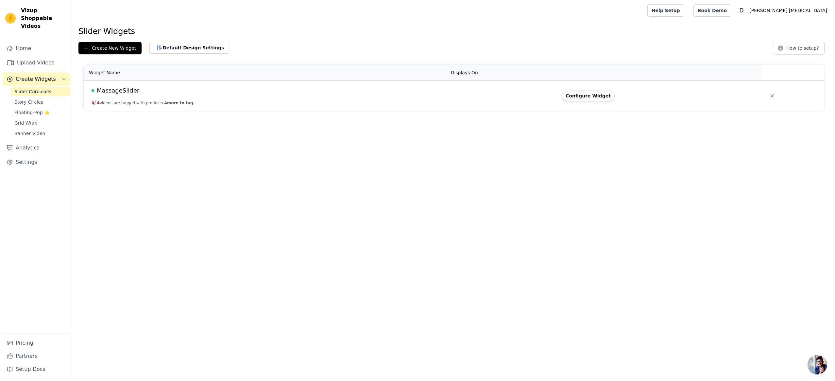
click at [127, 94] on span "MassageSlider" at bounding box center [118, 90] width 43 height 9
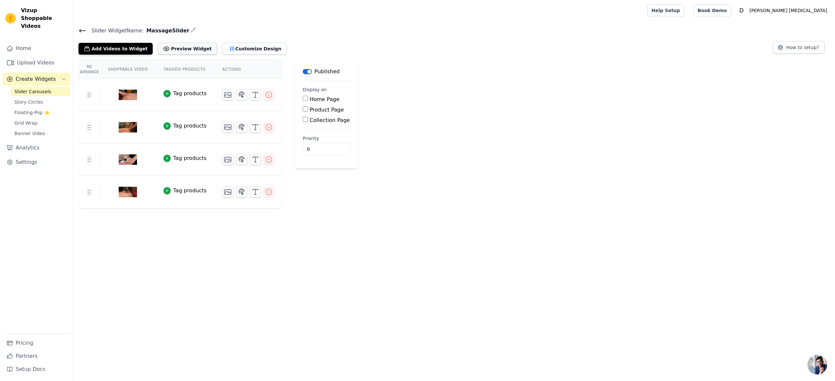
click at [188, 53] on button "Preview Widget" at bounding box center [187, 49] width 59 height 12
click at [239, 47] on button "Customize Design" at bounding box center [254, 49] width 64 height 12
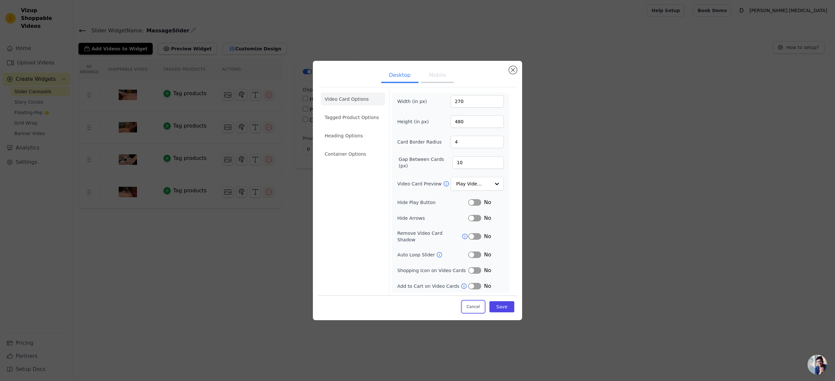
click at [483, 307] on button "Cancel" at bounding box center [473, 306] width 22 height 11
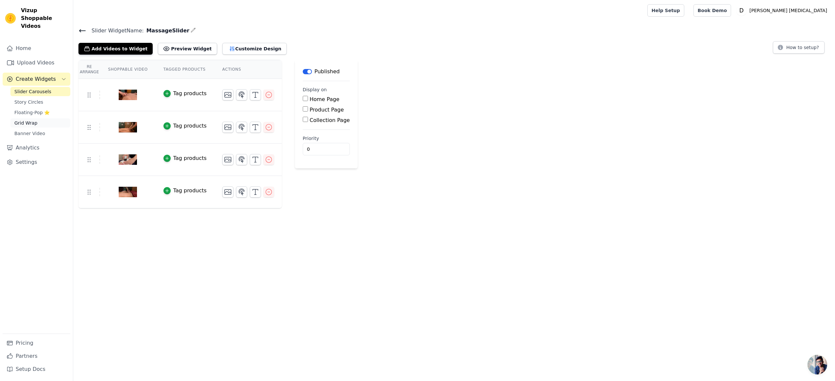
click at [25, 118] on link "Grid Wrap" at bounding box center [40, 122] width 60 height 9
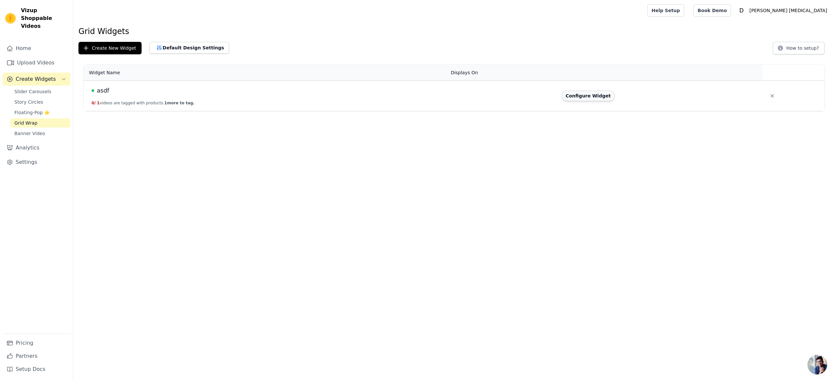
click at [595, 97] on button "Configure Widget" at bounding box center [588, 96] width 53 height 10
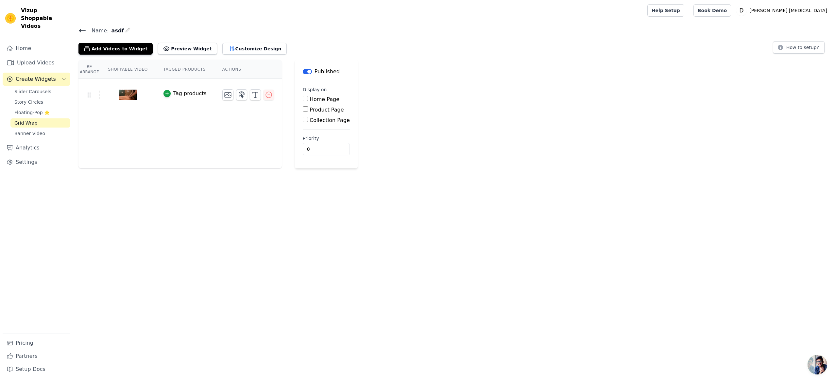
click at [185, 94] on div "Tag products" at bounding box center [189, 94] width 33 height 8
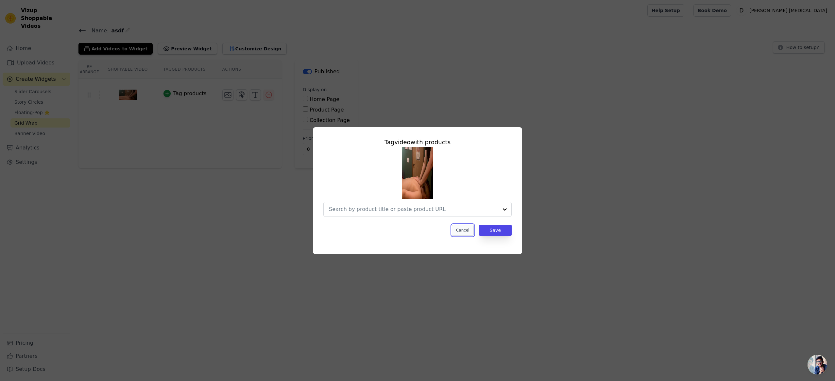
click at [467, 235] on button "Cancel" at bounding box center [463, 230] width 22 height 11
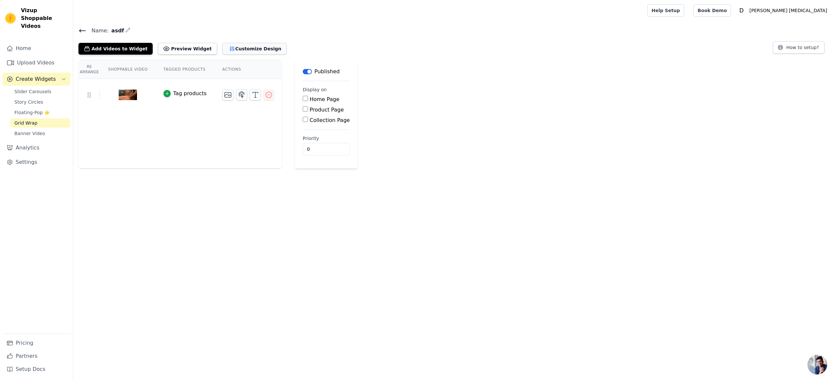
click at [246, 50] on button "Customize Design" at bounding box center [254, 49] width 64 height 12
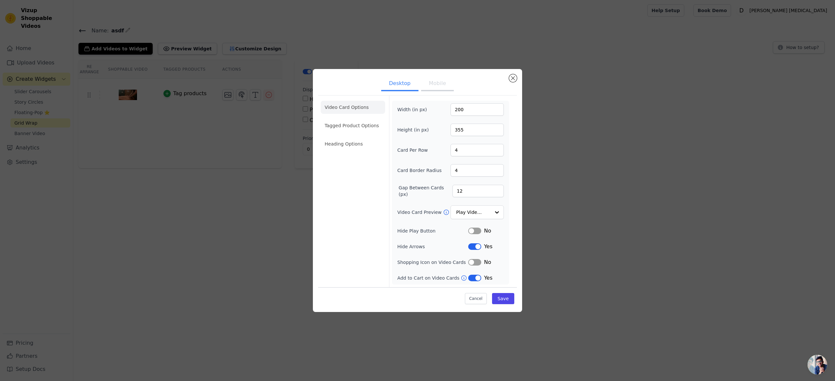
click at [440, 81] on button "Mobile" at bounding box center [437, 84] width 33 height 14
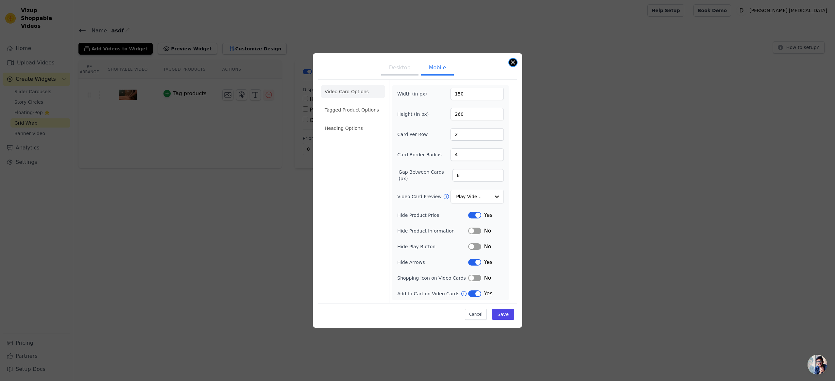
click at [516, 61] on button "Close modal" at bounding box center [513, 63] width 8 height 8
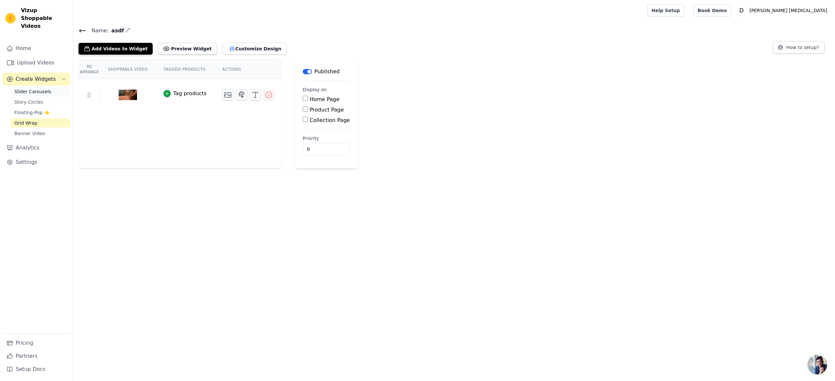
click at [33, 88] on span "Slider Carousels" at bounding box center [32, 91] width 37 height 7
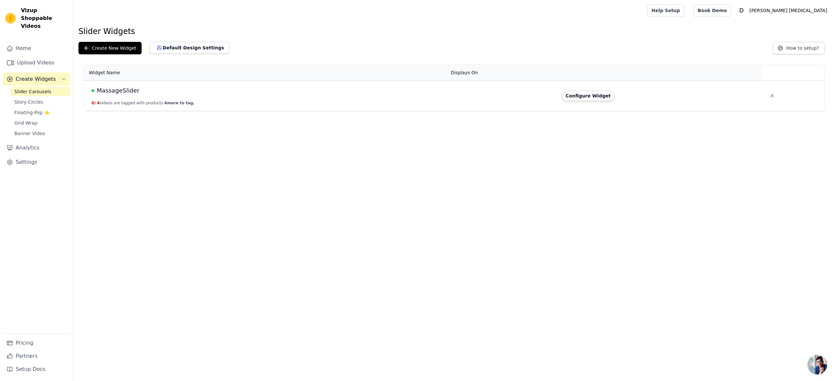
click at [129, 104] on button "0 / 4 videos are tagged with products. 4 more to tag." at bounding box center [143, 102] width 103 height 5
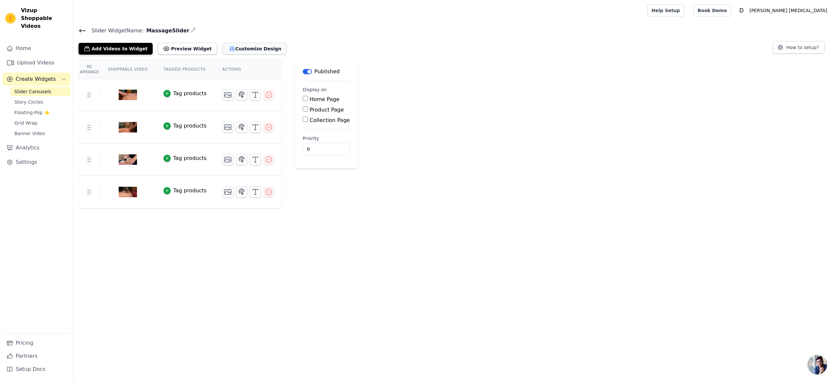
click at [253, 48] on button "Customize Design" at bounding box center [254, 49] width 64 height 12
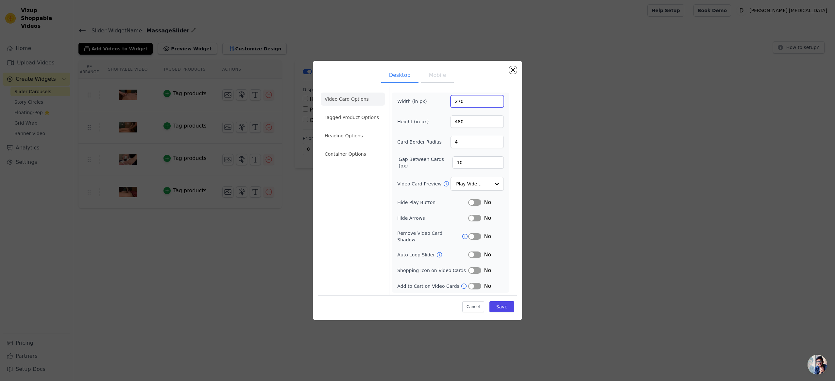
drag, startPoint x: 471, startPoint y: 107, endPoint x: 436, endPoint y: 103, distance: 35.6
click at [436, 103] on div "Width (in px) 270" at bounding box center [450, 101] width 107 height 12
type input "200"
type input "355"
click at [504, 302] on button "Save" at bounding box center [501, 306] width 25 height 11
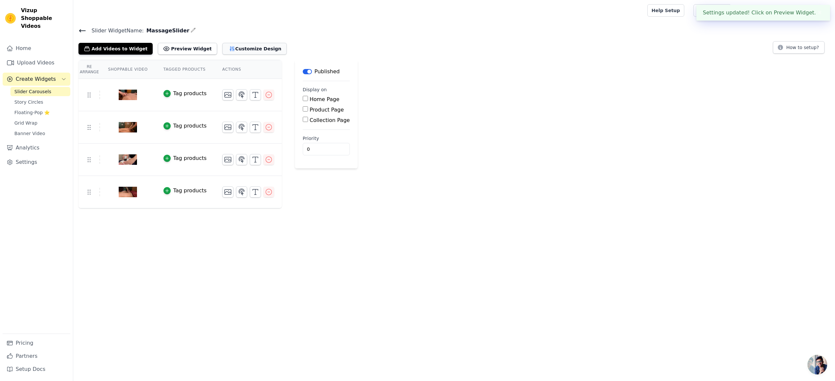
click at [255, 49] on button "Customize Design" at bounding box center [254, 49] width 64 height 12
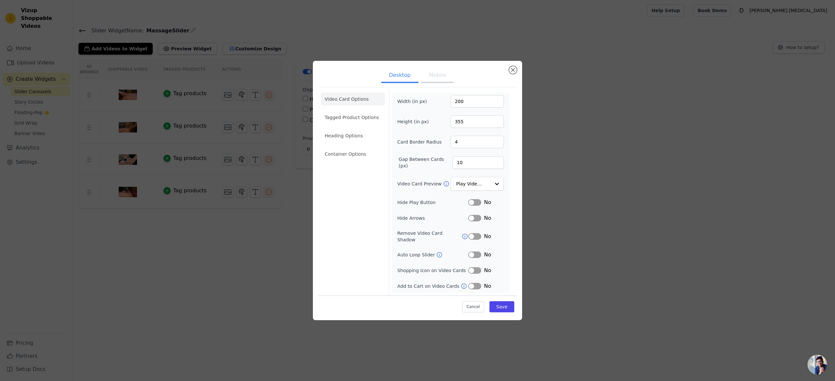
click at [439, 78] on button "Mobile" at bounding box center [437, 76] width 33 height 14
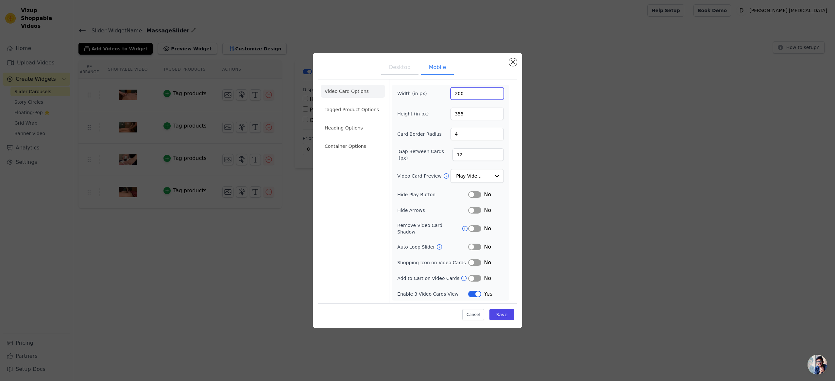
drag, startPoint x: 470, startPoint y: 97, endPoint x: 425, endPoint y: 91, distance: 45.5
click at [425, 91] on div "Width (in px) 200" at bounding box center [450, 93] width 107 height 12
type input "150"
type input "200"
click at [507, 316] on button "Save" at bounding box center [501, 314] width 25 height 11
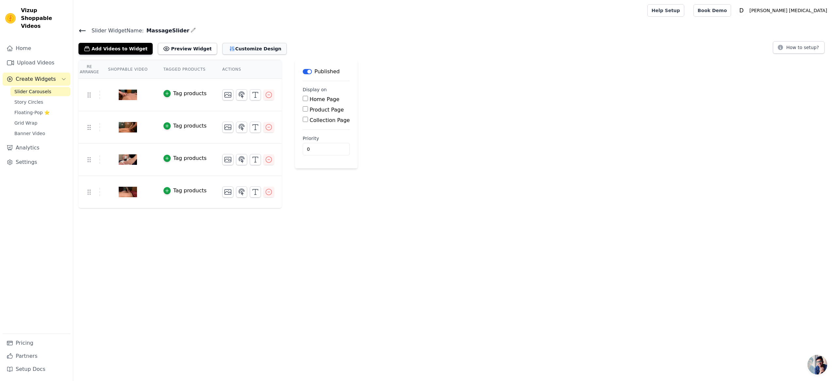
click at [230, 51] on button "Customize Design" at bounding box center [254, 49] width 64 height 12
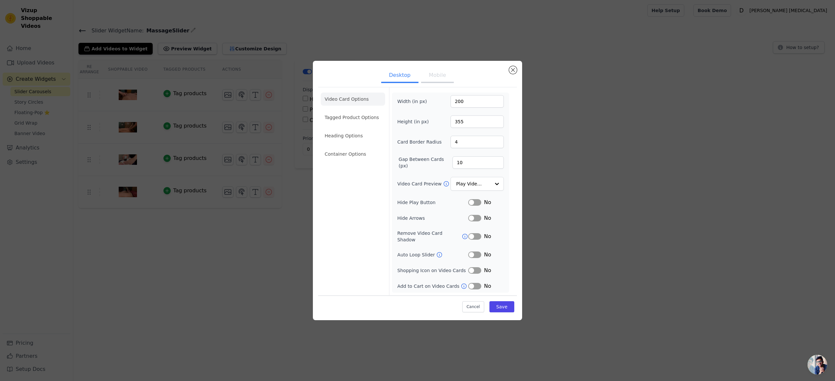
click at [438, 75] on button "Mobile" at bounding box center [437, 76] width 33 height 14
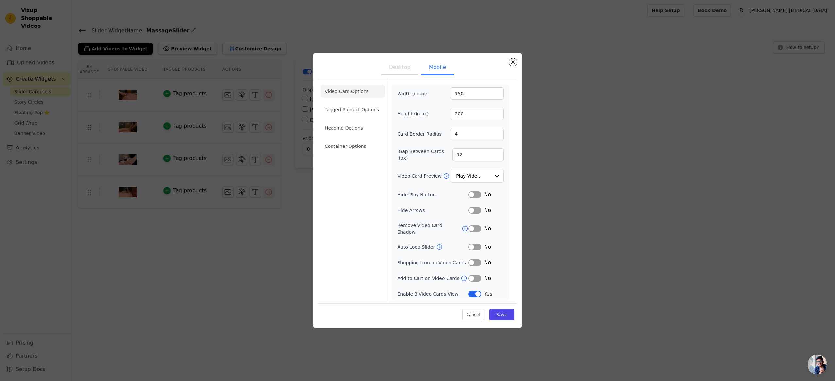
click at [474, 293] on button "Label" at bounding box center [474, 294] width 13 height 7
click at [507, 313] on button "Save" at bounding box center [501, 314] width 25 height 11
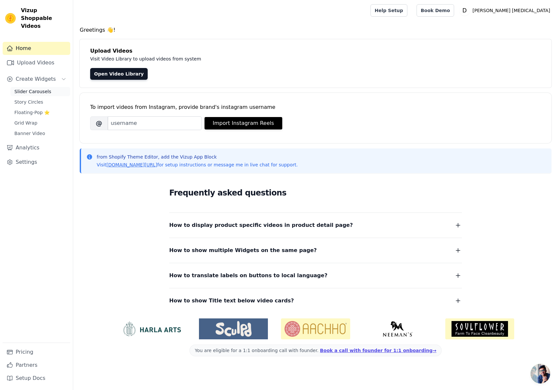
click at [38, 88] on span "Slider Carousels" at bounding box center [32, 91] width 37 height 7
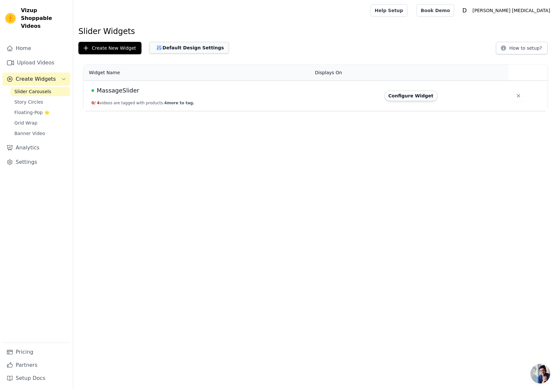
click at [188, 50] on button "Default Design Settings" at bounding box center [189, 48] width 80 height 12
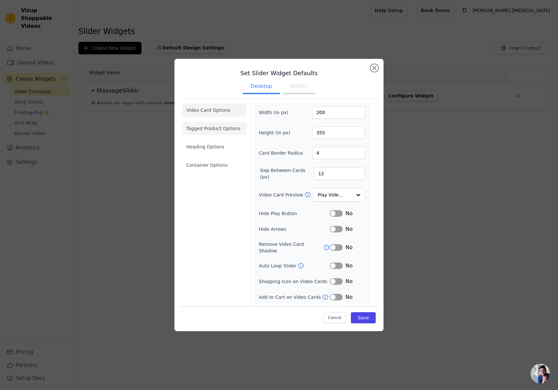
click at [214, 132] on li "Tagged Product Options" at bounding box center [214, 128] width 64 height 13
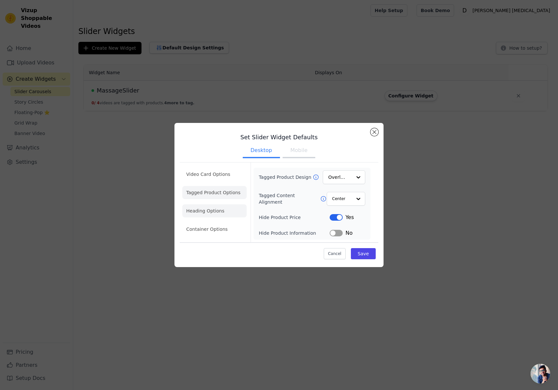
click at [207, 215] on li "Heading Options" at bounding box center [214, 210] width 64 height 13
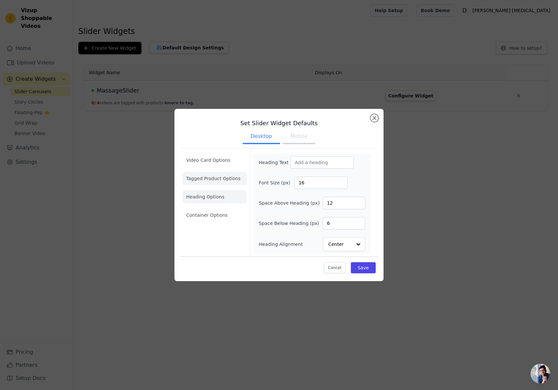
click at [204, 179] on li "Tagged Product Options" at bounding box center [214, 178] width 64 height 13
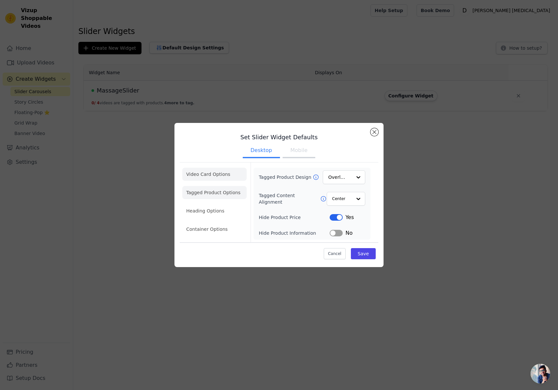
click at [206, 174] on li "Video Card Options" at bounding box center [214, 174] width 64 height 13
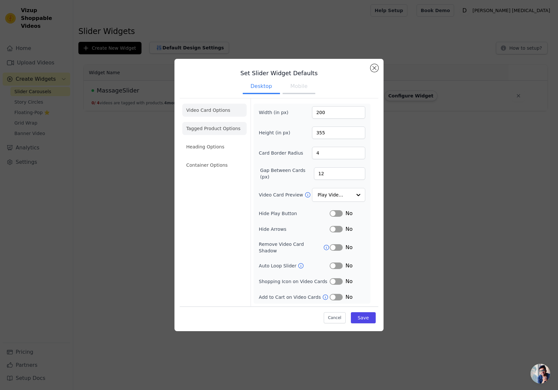
click at [208, 134] on li "Tagged Product Options" at bounding box center [214, 128] width 64 height 13
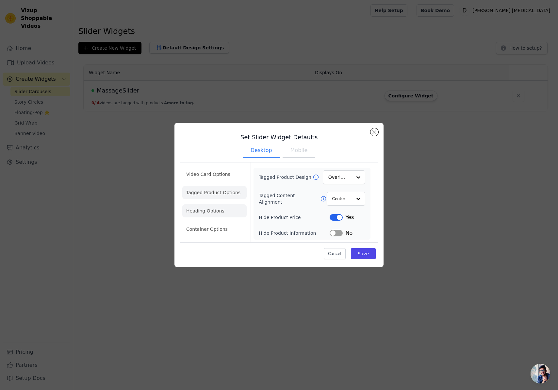
click at [207, 213] on li "Heading Options" at bounding box center [214, 210] width 64 height 13
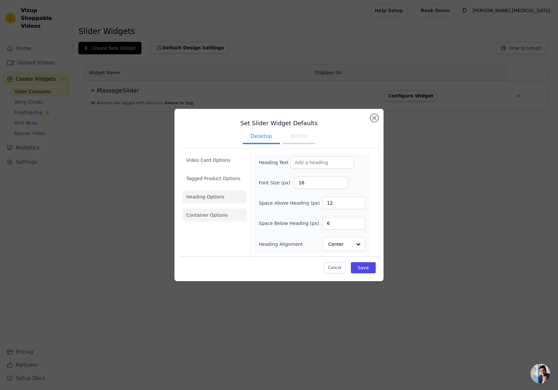
click at [210, 212] on li "Container Options" at bounding box center [214, 215] width 64 height 13
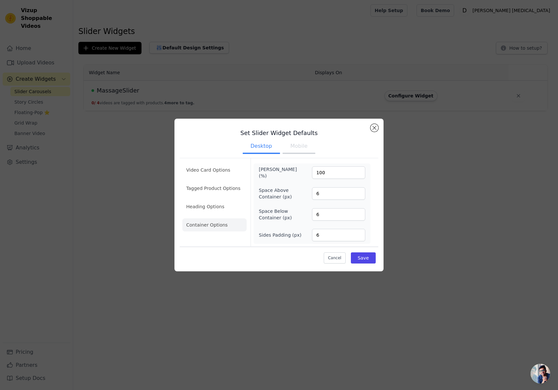
click at [300, 147] on button "Mobile" at bounding box center [299, 147] width 33 height 14
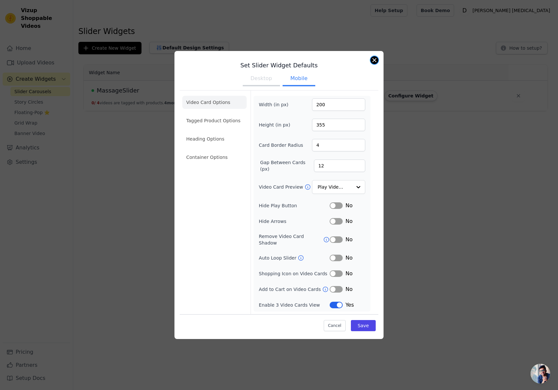
click at [377, 63] on button "Close modal" at bounding box center [375, 60] width 8 height 8
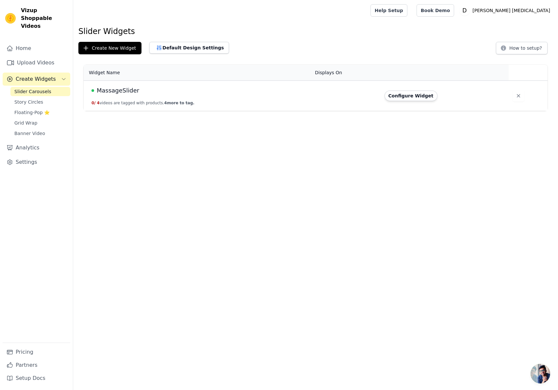
click at [131, 101] on button "0 / 4 videos are tagged with products. 4 more to tag." at bounding box center [143, 102] width 103 height 5
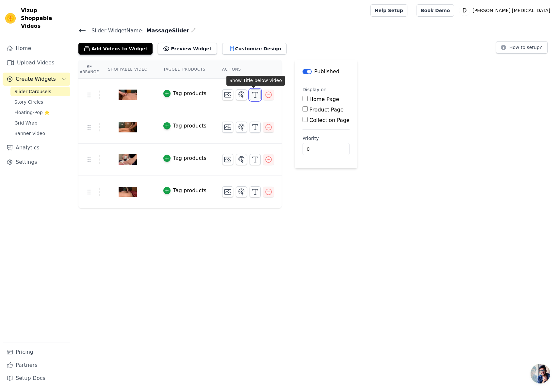
click at [255, 96] on icon "button" at bounding box center [255, 95] width 8 height 8
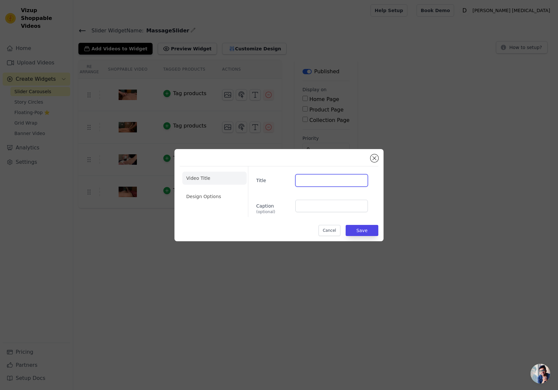
click at [320, 180] on input "Title" at bounding box center [332, 180] width 73 height 12
type input "Cupping"
click at [361, 229] on button "Save" at bounding box center [362, 230] width 33 height 11
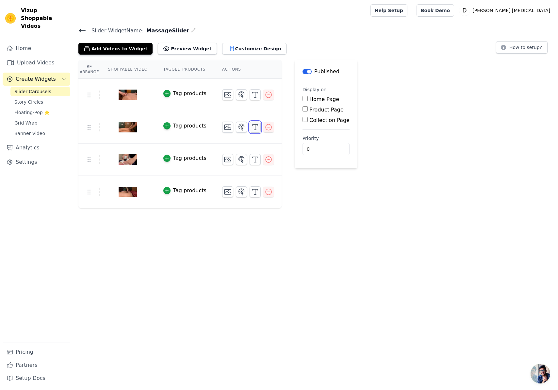
click at [255, 128] on icon "button" at bounding box center [255, 127] width 8 height 8
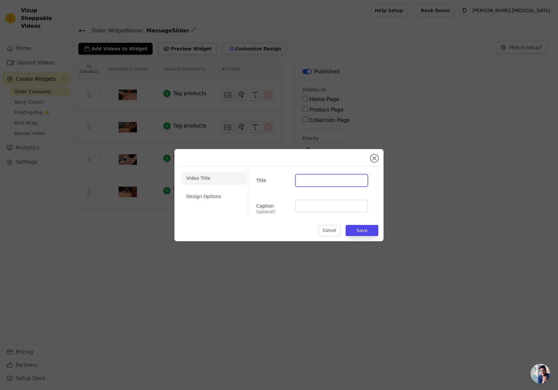
click at [308, 180] on input "Title" at bounding box center [332, 180] width 73 height 12
type input "Deep Tissue"
click at [359, 229] on button "Save" at bounding box center [362, 230] width 33 height 11
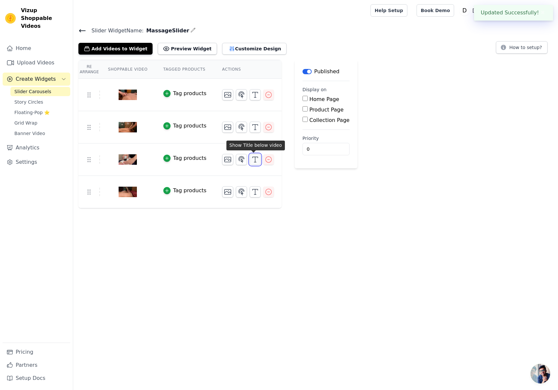
click at [255, 160] on line "button" at bounding box center [255, 159] width 0 height 5
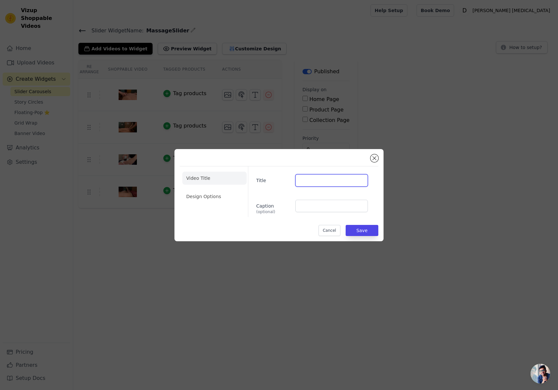
click at [312, 183] on input "Title" at bounding box center [332, 180] width 73 height 12
type input "Shock Wave"
click at [364, 229] on button "Save" at bounding box center [362, 230] width 33 height 11
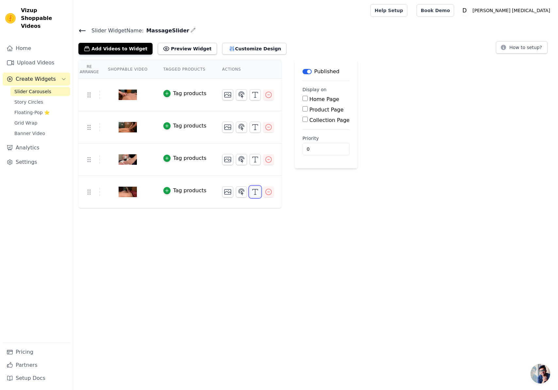
click at [256, 194] on icon "button" at bounding box center [255, 192] width 8 height 8
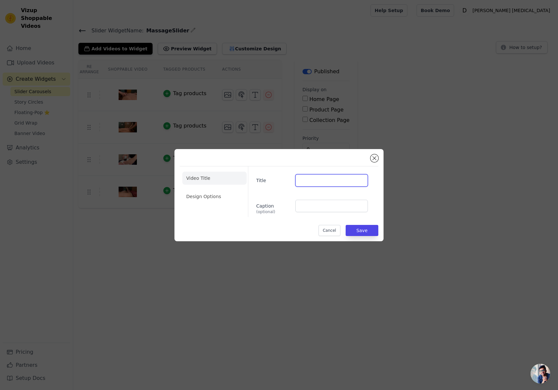
click at [302, 184] on input "Title" at bounding box center [332, 180] width 73 height 12
type input "Cupping"
click at [361, 230] on button "Save" at bounding box center [362, 230] width 33 height 11
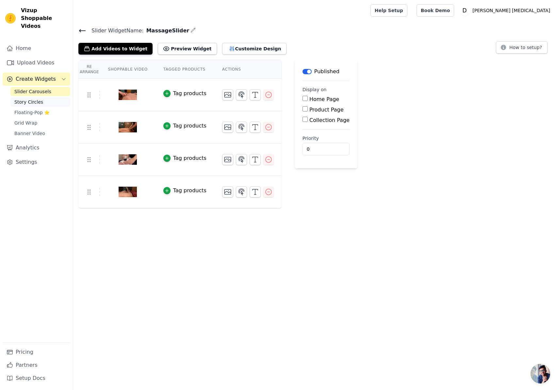
click at [33, 99] on span "Story Circles" at bounding box center [28, 102] width 29 height 7
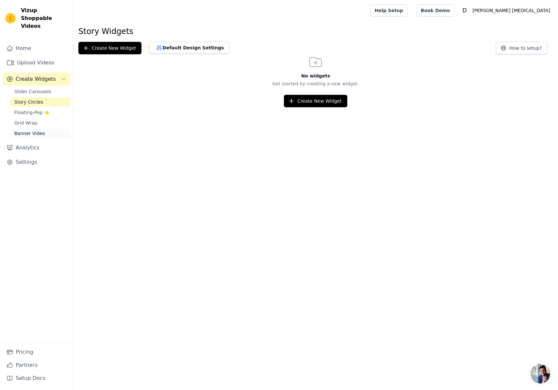
click at [29, 130] on span "Banner Video" at bounding box center [29, 133] width 31 height 7
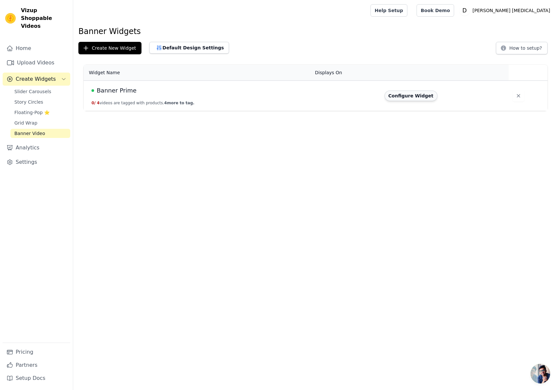
click at [414, 98] on button "Configure Widget" at bounding box center [411, 96] width 53 height 10
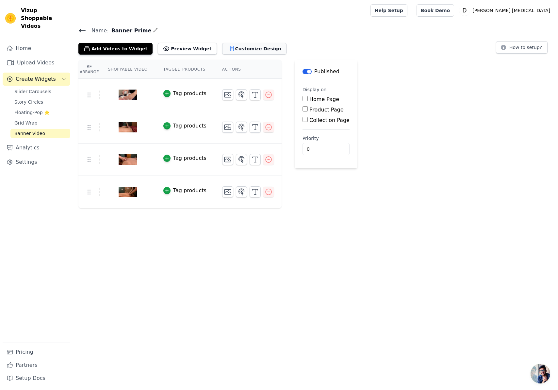
click at [233, 48] on button "Customize Design" at bounding box center [254, 49] width 64 height 12
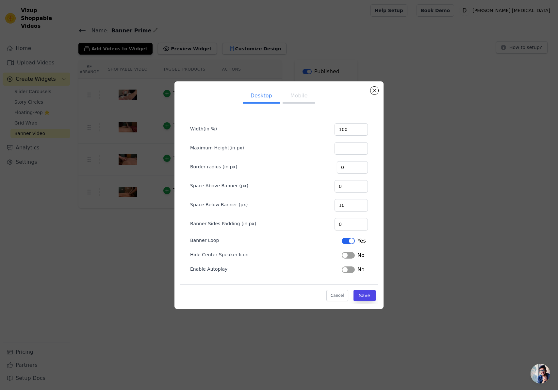
click at [349, 270] on button "Label" at bounding box center [348, 269] width 13 height 7
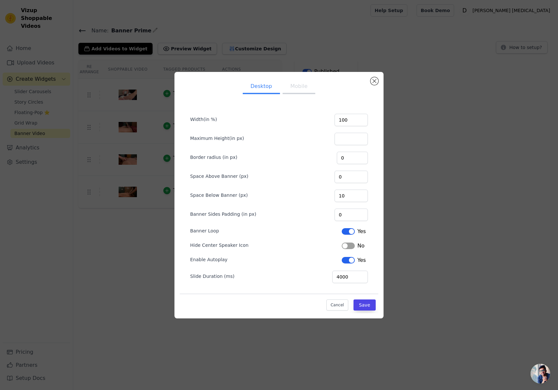
click at [348, 247] on button "Label" at bounding box center [348, 246] width 13 height 7
drag, startPoint x: 357, startPoint y: 278, endPoint x: 343, endPoint y: 278, distance: 14.4
click at [343, 278] on input "4000" at bounding box center [350, 277] width 36 height 12
click at [367, 303] on button "Save" at bounding box center [365, 304] width 22 height 11
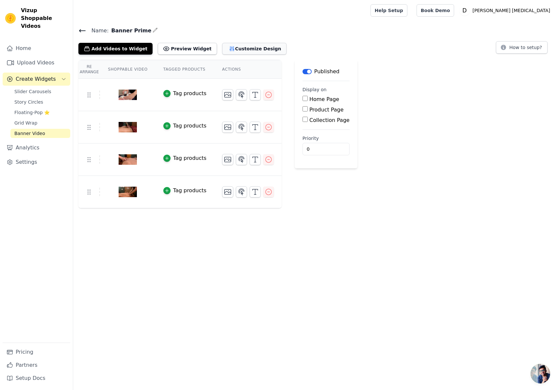
click at [236, 54] on button "Customize Design" at bounding box center [254, 49] width 64 height 12
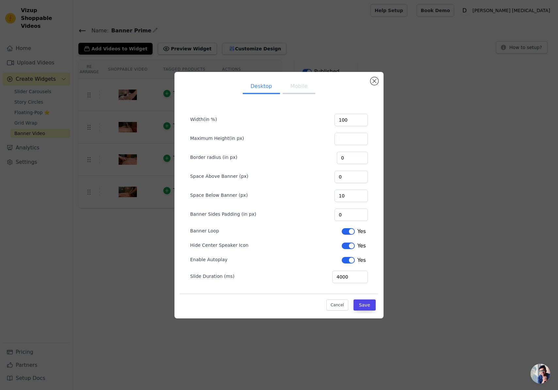
click at [301, 91] on button "Mobile" at bounding box center [299, 87] width 33 height 14
click at [266, 86] on button "Desktop" at bounding box center [261, 87] width 37 height 14
click at [376, 83] on button "Close modal" at bounding box center [375, 81] width 8 height 8
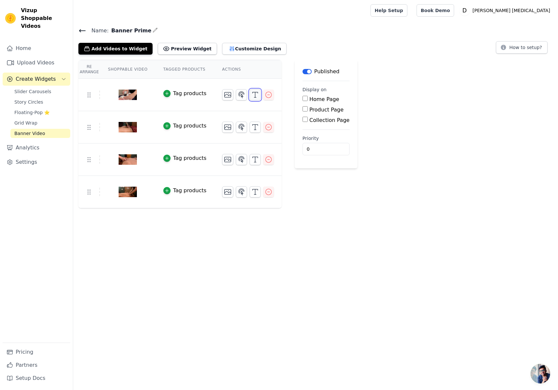
click at [256, 95] on icon "button" at bounding box center [255, 95] width 8 height 8
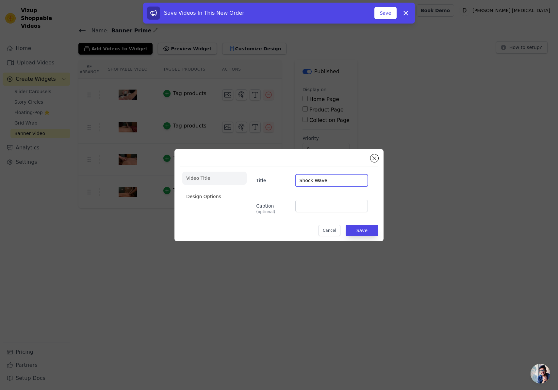
click at [328, 179] on input "Shock Wave" at bounding box center [332, 180] width 73 height 12
click at [315, 180] on input "Shock Wave" at bounding box center [332, 180] width 73 height 12
click at [327, 180] on input "Shock Wave" at bounding box center [332, 180] width 73 height 12
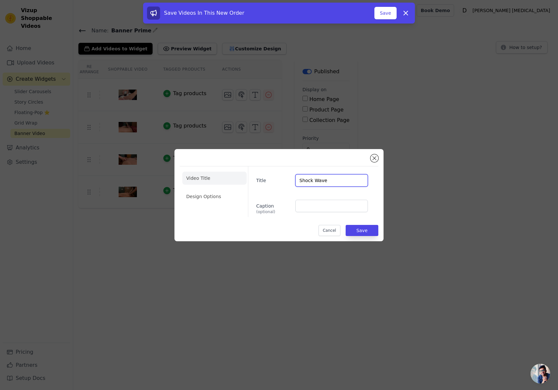
click at [327, 180] on input "Shock Wave" at bounding box center [332, 180] width 73 height 12
click at [327, 212] on input "Caption (optional)" at bounding box center [332, 206] width 73 height 12
click at [326, 182] on input "Shock Wave" at bounding box center [332, 180] width 73 height 12
type input "S"
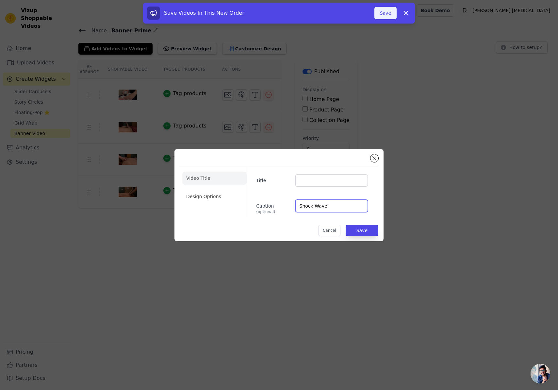
type input "Shock Wave"
click at [383, 12] on button "Save" at bounding box center [386, 13] width 22 height 12
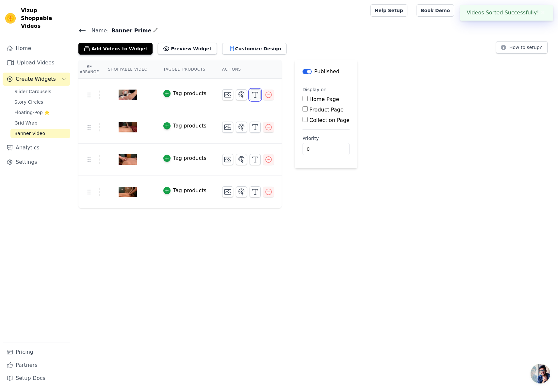
click at [252, 96] on icon "button" at bounding box center [255, 95] width 8 height 8
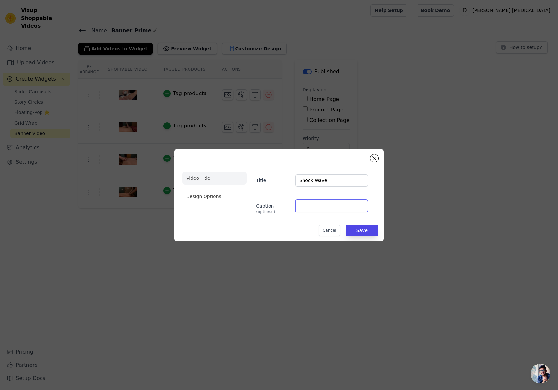
click at [319, 207] on input "Caption (optional)" at bounding box center [332, 206] width 73 height 12
type input "Shock Wave"
click at [361, 229] on button "Save" at bounding box center [362, 230] width 33 height 11
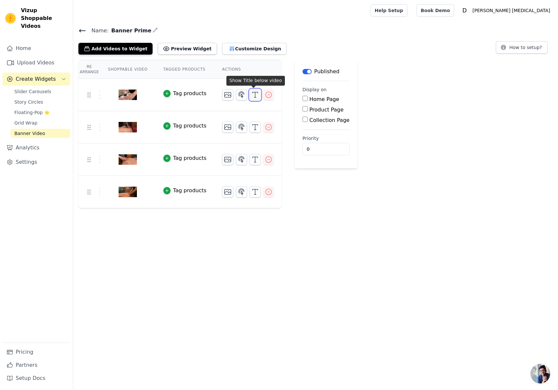
click at [255, 97] on icon "button" at bounding box center [255, 95] width 8 height 8
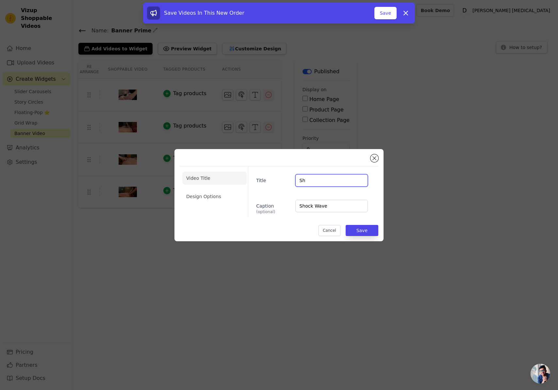
type input "S"
click at [339, 205] on input "Shock Wave" at bounding box center [332, 206] width 73 height 12
type input "S"
click at [208, 195] on li "Design Options" at bounding box center [214, 196] width 64 height 13
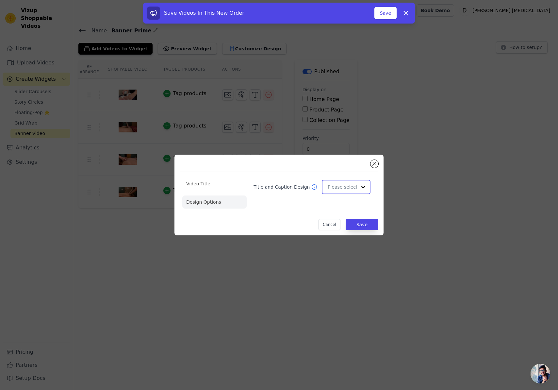
click at [354, 185] on input "Title and Caption Design" at bounding box center [342, 186] width 29 height 13
click at [353, 217] on div "Overlay" at bounding box center [345, 217] width 47 height 14
click at [364, 226] on button "Save" at bounding box center [362, 224] width 33 height 11
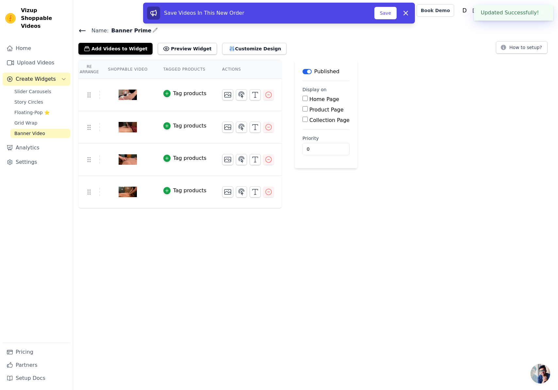
click at [186, 94] on div "Tag products" at bounding box center [189, 94] width 33 height 8
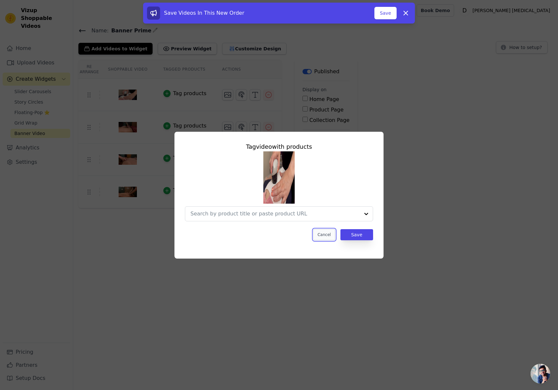
click at [325, 234] on button "Cancel" at bounding box center [325, 234] width 22 height 11
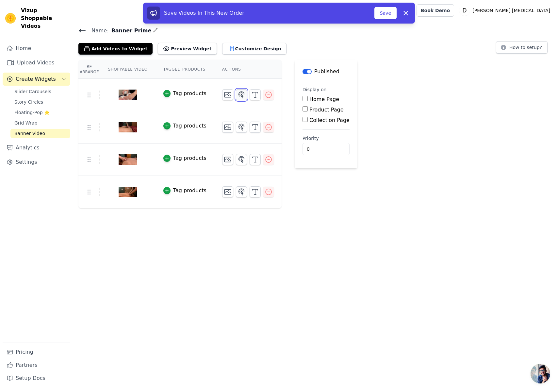
click at [242, 97] on icon "button" at bounding box center [242, 95] width 8 height 8
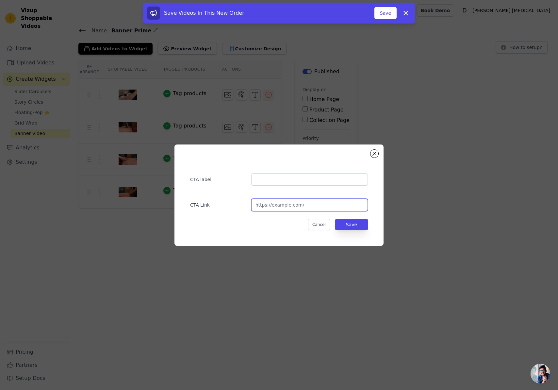
click at [310, 206] on input "url" at bounding box center [309, 205] width 117 height 12
drag, startPoint x: 310, startPoint y: 206, endPoint x: 219, endPoint y: 209, distance: 90.3
click at [219, 209] on div "CTA Link" at bounding box center [279, 201] width 178 height 19
click at [285, 179] on input "text" at bounding box center [309, 179] width 117 height 12
click at [310, 203] on input "url" at bounding box center [309, 205] width 117 height 12
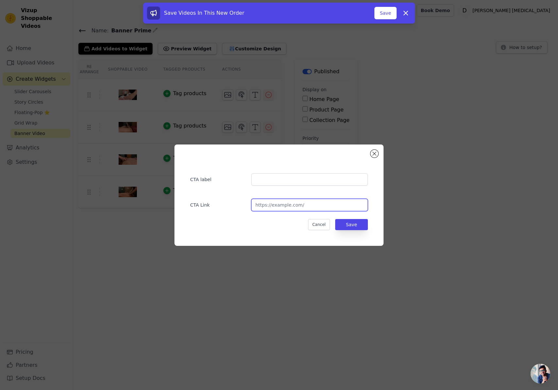
drag, startPoint x: 310, startPoint y: 203, endPoint x: 300, endPoint y: 202, distance: 9.5
click at [300, 202] on input "url" at bounding box center [309, 205] width 117 height 12
click at [291, 207] on input "url" at bounding box center [309, 205] width 117 height 12
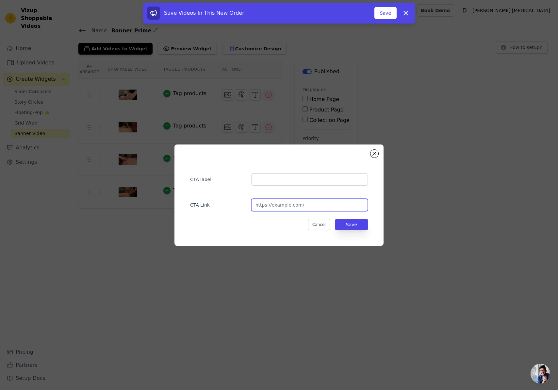
paste input "https://drdewald.janeapp.com/"
type input "https://drdewald.janeapp.com/"
click at [270, 180] on input "text" at bounding box center [309, 179] width 117 height 12
type input "b"
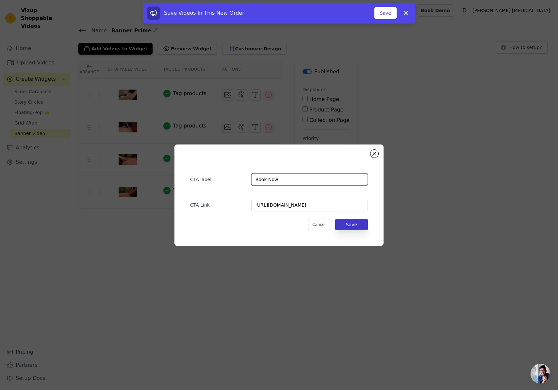
type input "Book Now"
click at [347, 223] on button "Save" at bounding box center [351, 224] width 33 height 11
click at [353, 225] on button "Save" at bounding box center [351, 224] width 33 height 11
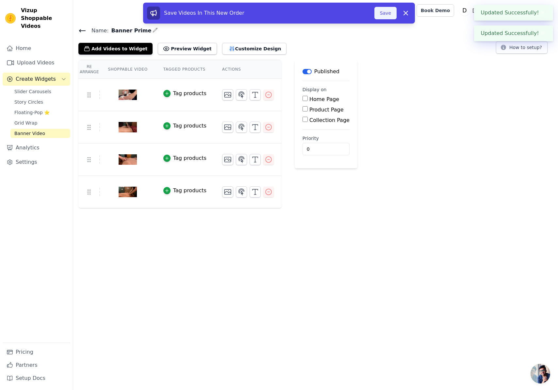
click at [392, 13] on button "Save" at bounding box center [386, 13] width 22 height 12
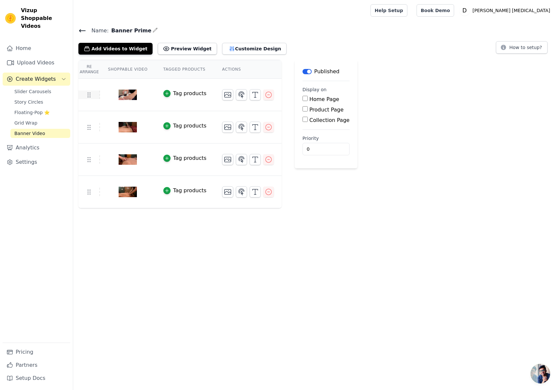
click at [91, 96] on icon at bounding box center [89, 95] width 8 height 8
click at [253, 128] on icon "button" at bounding box center [255, 127] width 8 height 8
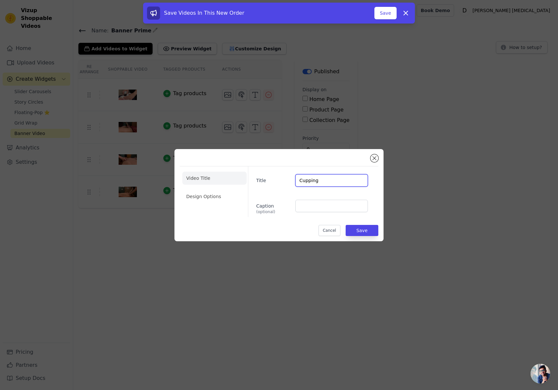
click at [316, 182] on input "Cupping" at bounding box center [332, 180] width 73 height 12
click at [202, 199] on li "Design Options" at bounding box center [214, 196] width 64 height 13
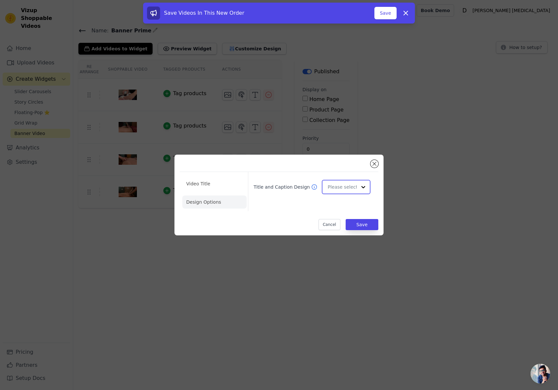
click at [345, 184] on input "Title and Caption Design" at bounding box center [342, 186] width 29 height 13
click at [341, 203] on div "Card" at bounding box center [345, 203] width 47 height 14
click at [357, 224] on button "Save" at bounding box center [362, 224] width 33 height 11
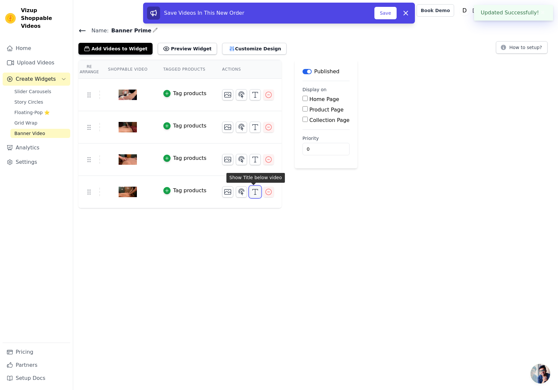
click at [251, 193] on icon "button" at bounding box center [255, 192] width 8 height 8
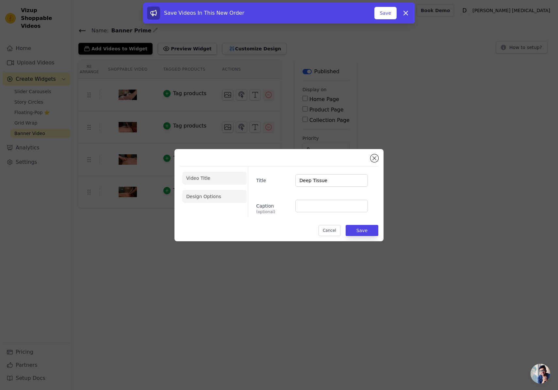
click at [206, 201] on li "Design Options" at bounding box center [214, 196] width 64 height 13
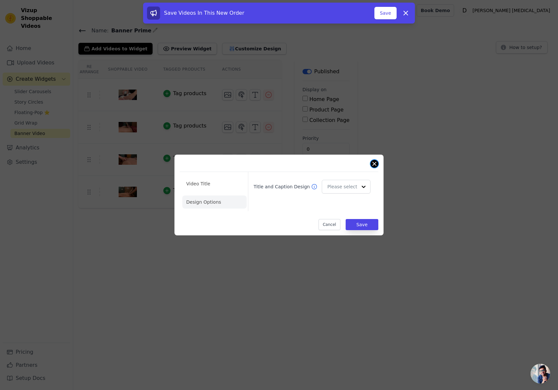
click at [376, 166] on button "Close modal" at bounding box center [375, 164] width 8 height 8
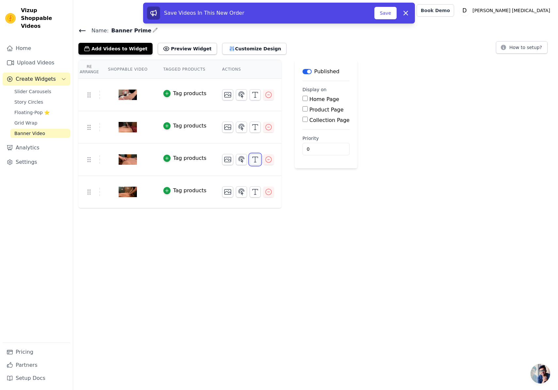
click at [254, 164] on button "button" at bounding box center [255, 159] width 11 height 11
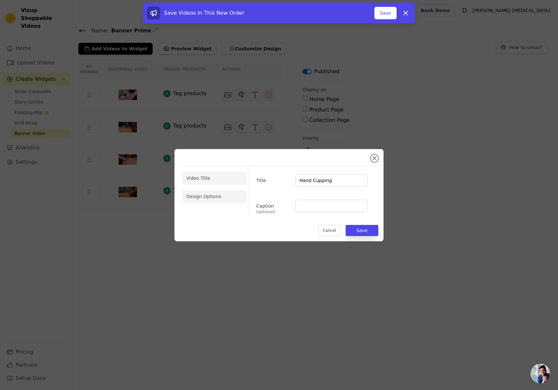
click at [206, 194] on li "Design Options" at bounding box center [214, 196] width 64 height 13
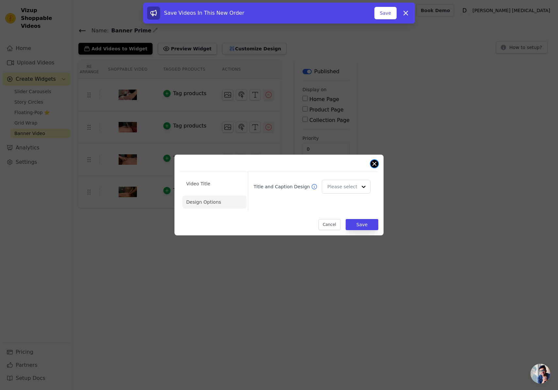
click at [373, 161] on button "Close modal" at bounding box center [375, 164] width 8 height 8
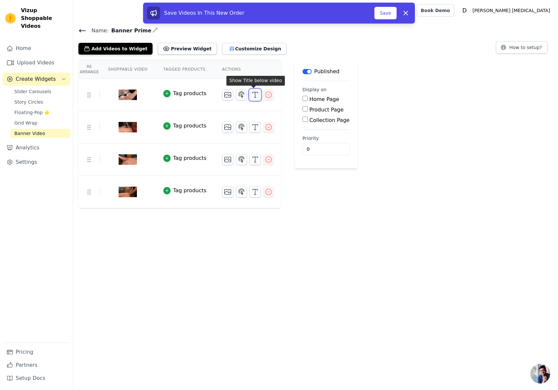
click at [254, 99] on button "button" at bounding box center [255, 94] width 11 height 11
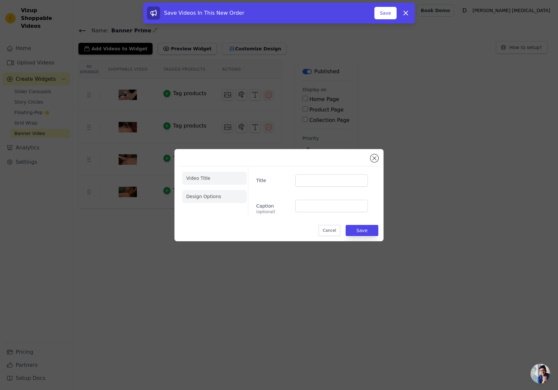
click at [209, 197] on li "Design Options" at bounding box center [214, 196] width 64 height 13
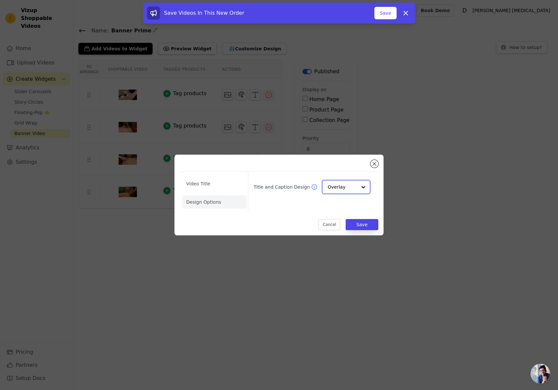
click at [364, 187] on div at bounding box center [363, 186] width 13 height 13
click at [353, 203] on div "Card" at bounding box center [345, 203] width 47 height 14
click at [363, 222] on button "Save" at bounding box center [362, 224] width 33 height 11
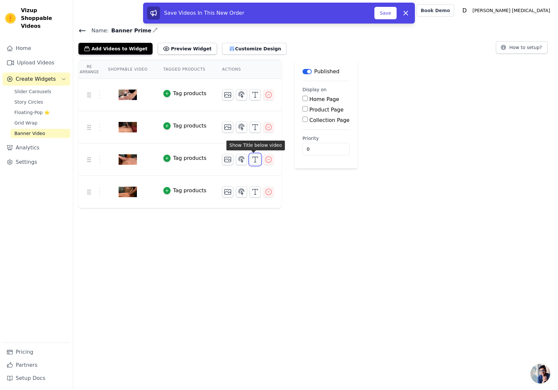
click at [252, 161] on icon "button" at bounding box center [255, 160] width 8 height 8
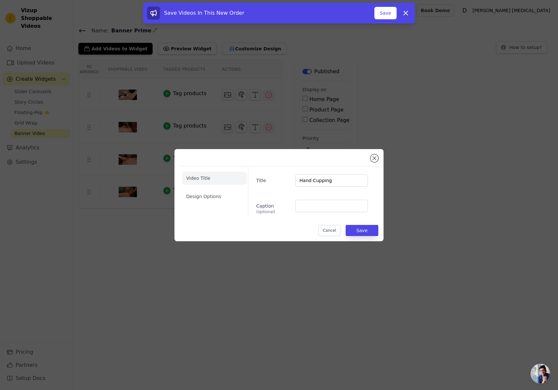
click at [383, 157] on div "Video Title Design Options Title Hand Cupping Caption (optional) Cancel Save" at bounding box center [279, 195] width 209 height 92
click at [382, 160] on div "Video Title Design Options Title Hand Cupping Caption (optional) Cancel Save" at bounding box center [279, 195] width 209 height 92
click at [373, 160] on button "Close modal" at bounding box center [375, 158] width 8 height 8
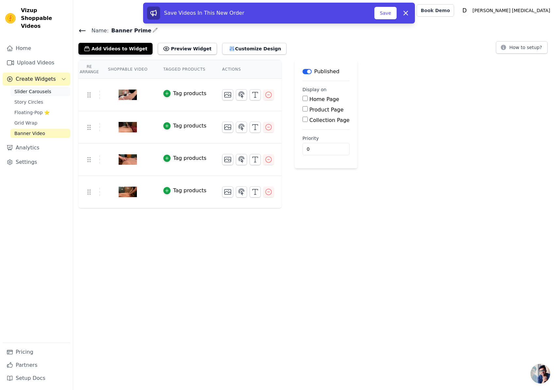
click at [26, 88] on span "Slider Carousels" at bounding box center [32, 91] width 37 height 7
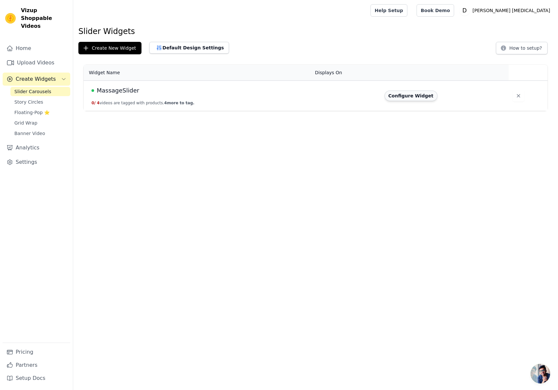
click at [415, 98] on button "Configure Widget" at bounding box center [411, 96] width 53 height 10
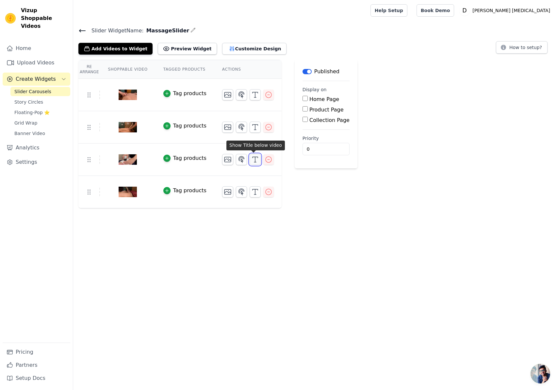
click at [252, 161] on icon "button" at bounding box center [255, 160] width 8 height 8
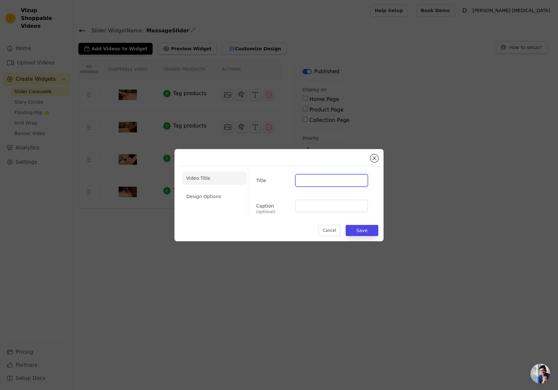
click at [315, 180] on input "Title" at bounding box center [332, 180] width 73 height 12
type input "Shockwave"
click at [366, 234] on button "Save" at bounding box center [362, 230] width 33 height 11
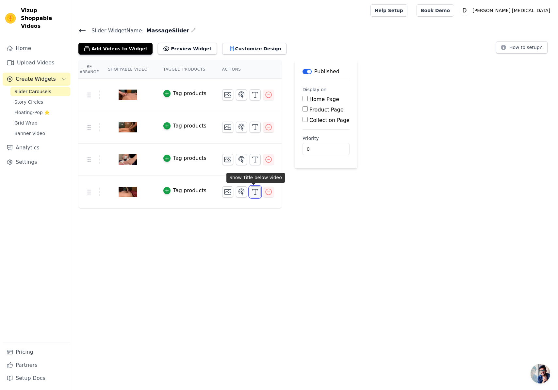
click at [254, 193] on icon "button" at bounding box center [255, 192] width 8 height 8
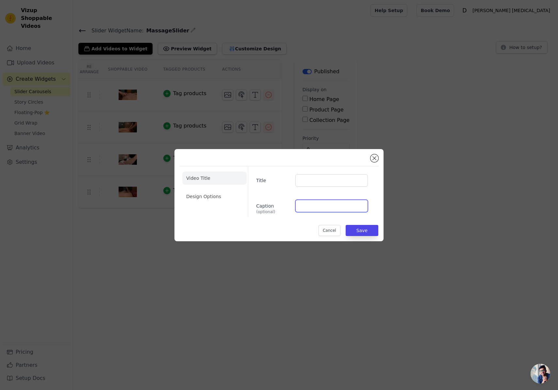
click at [315, 203] on input "Caption (optional)" at bounding box center [332, 206] width 73 height 12
type input "M"
click at [323, 180] on input "Title" at bounding box center [332, 180] width 73 height 12
click at [321, 181] on input "Mechinal Cupping" at bounding box center [332, 180] width 73 height 12
type input "Deep Cupping"
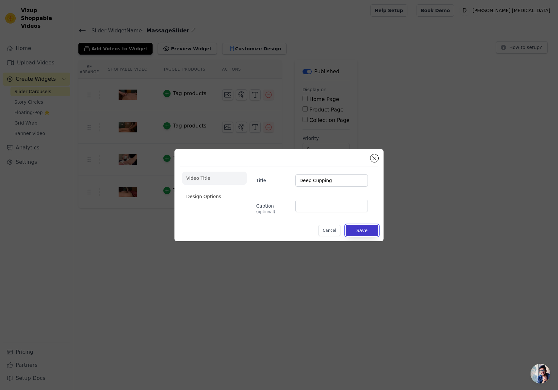
click at [364, 230] on button "Save" at bounding box center [362, 230] width 33 height 11
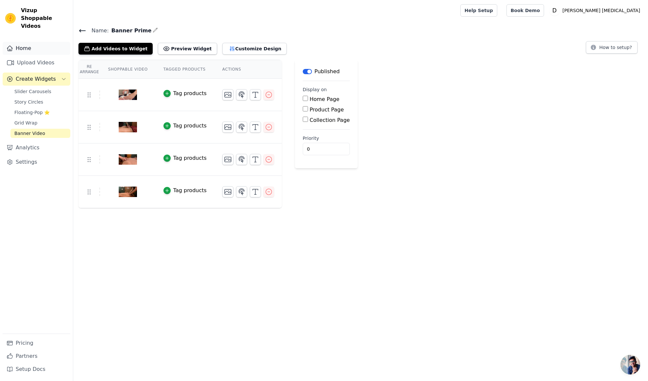
click at [25, 42] on link "Home" at bounding box center [37, 48] width 68 height 13
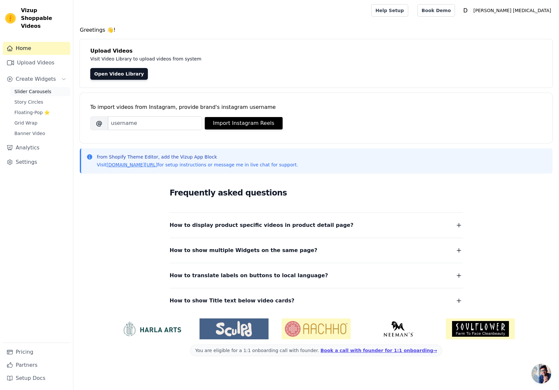
click at [29, 88] on span "Slider Carousels" at bounding box center [32, 91] width 37 height 7
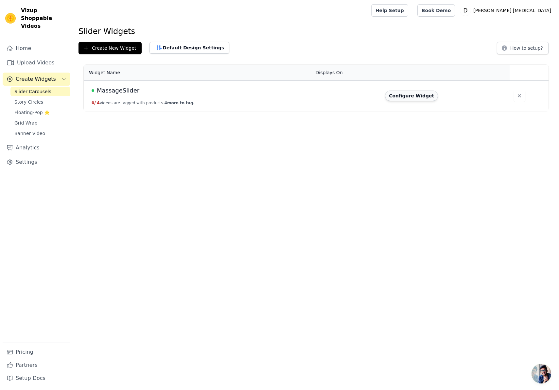
click at [422, 99] on button "Configure Widget" at bounding box center [411, 96] width 53 height 10
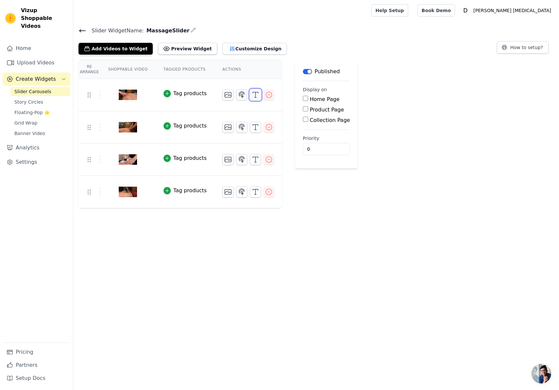
click at [252, 94] on icon "button" at bounding box center [255, 95] width 8 height 8
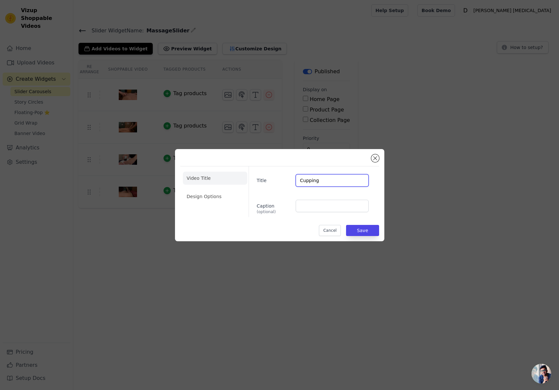
click at [300, 180] on input "Cupping" at bounding box center [332, 180] width 73 height 12
type input "Manual Cupping"
click at [368, 230] on button "Save" at bounding box center [362, 230] width 33 height 11
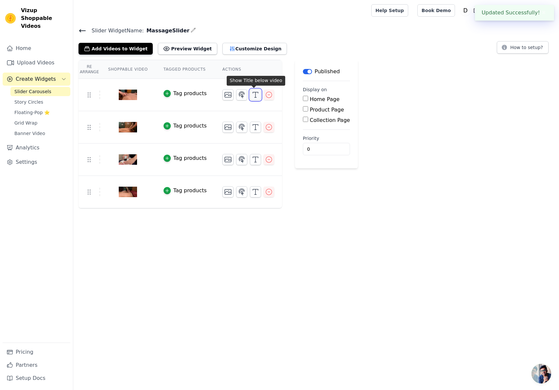
click at [253, 99] on button "button" at bounding box center [255, 94] width 11 height 11
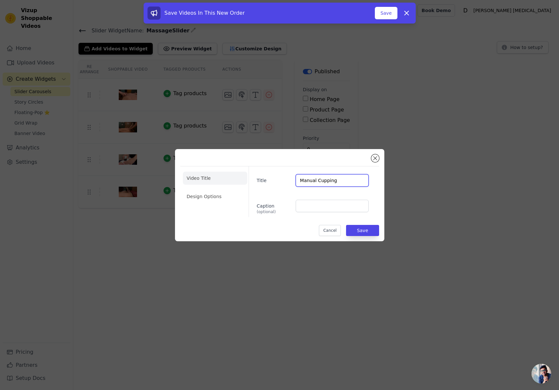
click at [315, 179] on input "Manual Cupping" at bounding box center [332, 180] width 73 height 12
type input "Hand Cupping"
click at [370, 229] on button "Save" at bounding box center [362, 230] width 33 height 11
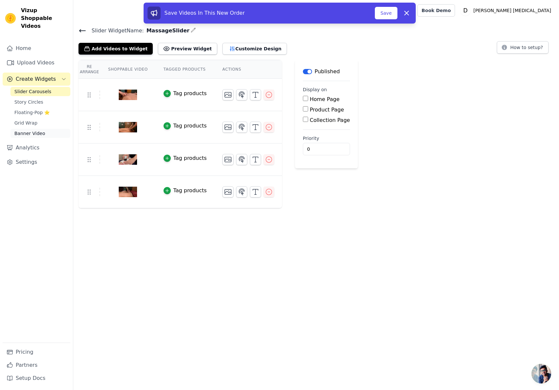
click at [32, 130] on span "Banner Video" at bounding box center [29, 133] width 31 height 7
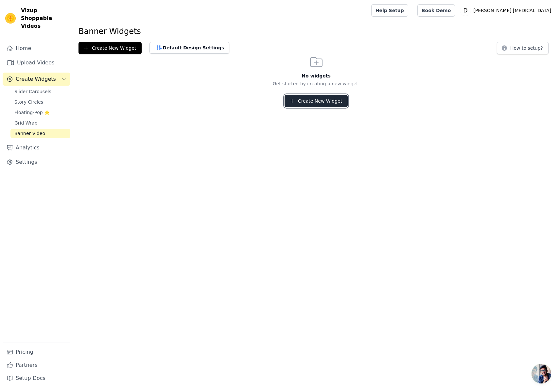
click at [326, 103] on button "Create New Widget" at bounding box center [315, 101] width 63 height 12
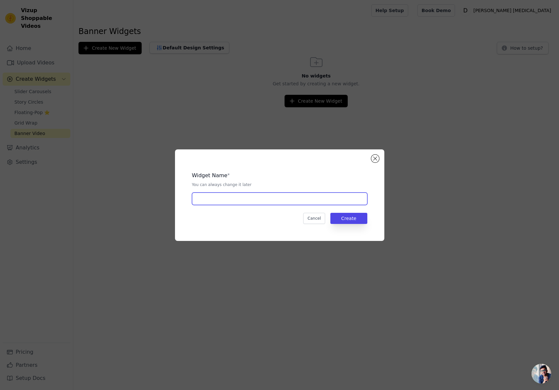
click at [251, 205] on input "text" at bounding box center [279, 199] width 175 height 12
type input "T"
type input "Banner Prime"
click at [349, 219] on button "Create" at bounding box center [348, 218] width 37 height 11
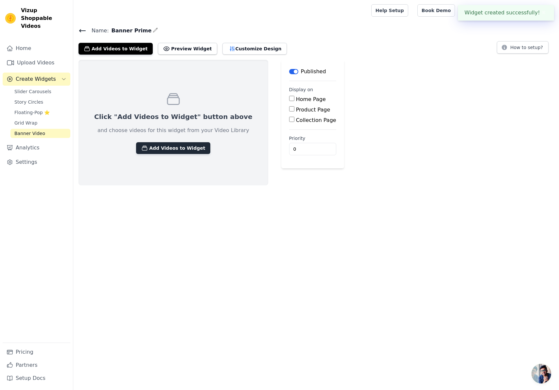
click at [175, 147] on button "Add Videos to Widget" at bounding box center [173, 148] width 74 height 12
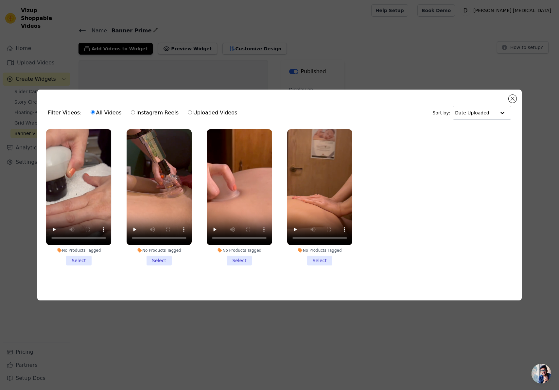
click at [74, 257] on li "No Products Tagged Select" at bounding box center [78, 197] width 65 height 136
click at [0, 0] on input "No Products Tagged Select" at bounding box center [0, 0] width 0 height 0
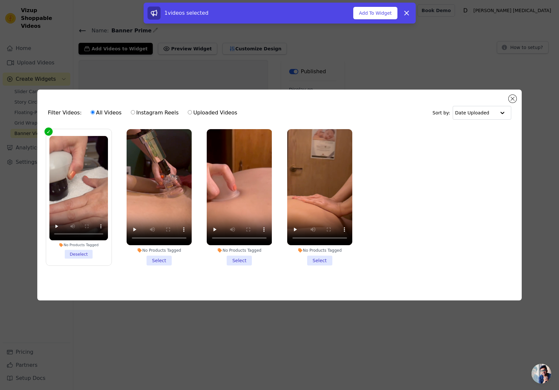
click at [161, 258] on li "No Products Tagged Select" at bounding box center [159, 197] width 65 height 136
click at [0, 0] on input "No Products Tagged Select" at bounding box center [0, 0] width 0 height 0
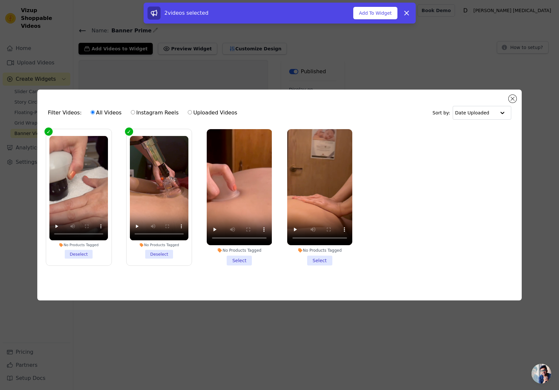
drag, startPoint x: 239, startPoint y: 258, endPoint x: 274, endPoint y: 260, distance: 34.7
click at [239, 258] on li "No Products Tagged Select" at bounding box center [239, 197] width 65 height 136
click at [0, 0] on input "No Products Tagged Select" at bounding box center [0, 0] width 0 height 0
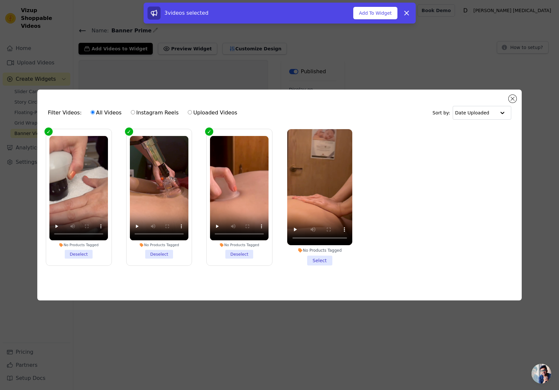
click at [322, 258] on li "No Products Tagged Select" at bounding box center [319, 197] width 65 height 136
click at [0, 0] on input "No Products Tagged Select" at bounding box center [0, 0] width 0 height 0
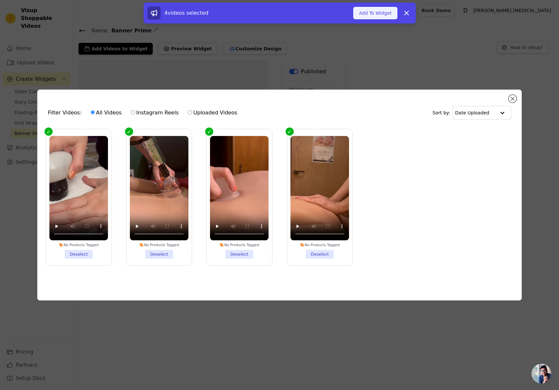
click at [383, 17] on button "Add To Widget" at bounding box center [375, 13] width 44 height 12
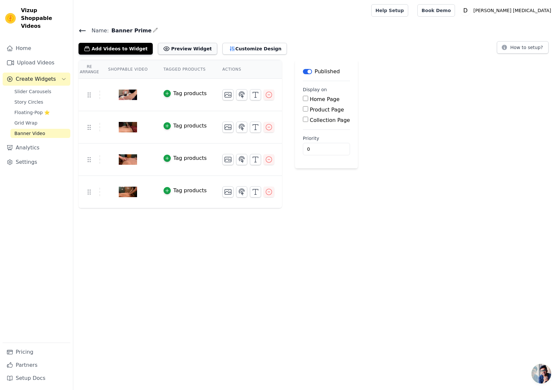
click at [181, 47] on button "Preview Widget" at bounding box center [187, 49] width 59 height 12
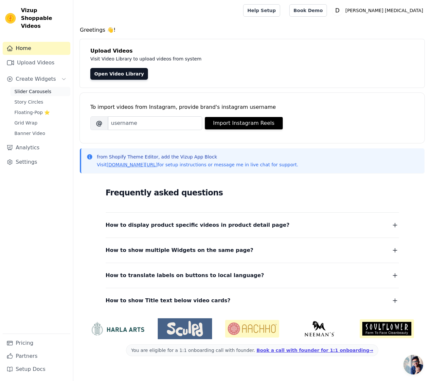
click at [32, 88] on span "Slider Carousels" at bounding box center [32, 91] width 37 height 7
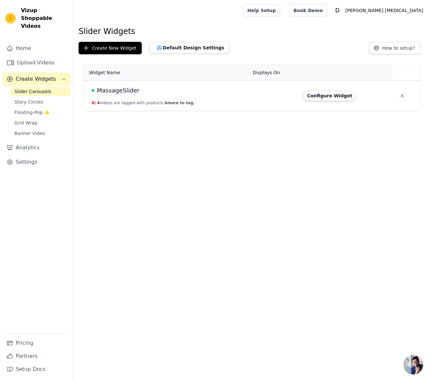
click at [145, 103] on button "0 / 4 videos are tagged with products. 4 more to tag." at bounding box center [143, 102] width 103 height 5
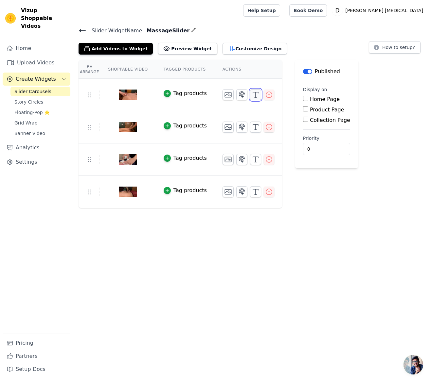
click at [255, 92] on line "button" at bounding box center [255, 94] width 0 height 5
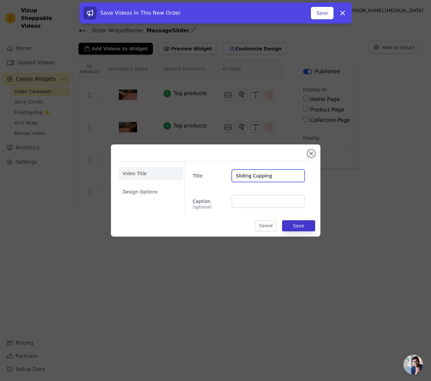
type input "Sliding Cupping"
click at [303, 229] on button "Save" at bounding box center [298, 225] width 33 height 11
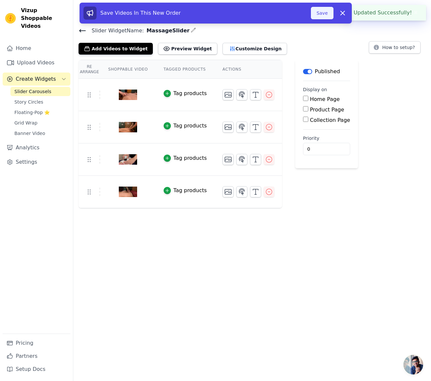
click at [325, 11] on button "Save" at bounding box center [322, 13] width 22 height 12
